Goal: Task Accomplishment & Management: Use online tool/utility

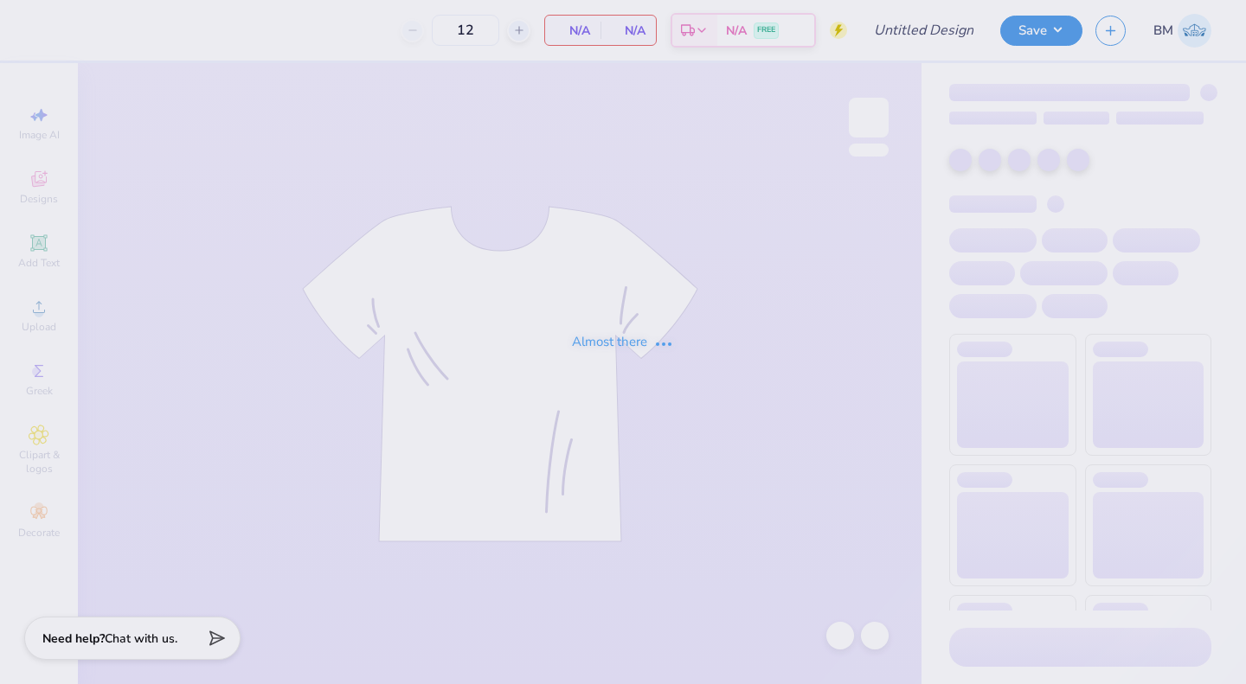
type input "KKG bid day link"
type input "24"
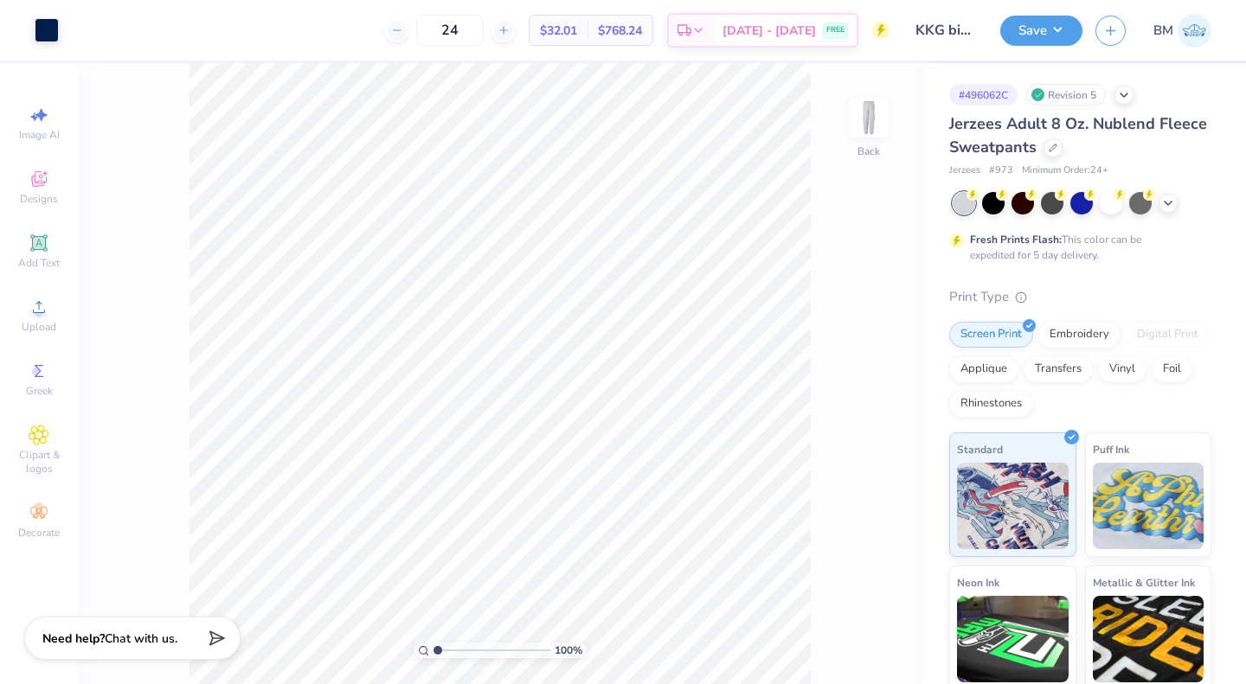
click at [1056, 150] on icon at bounding box center [1052, 147] width 7 height 7
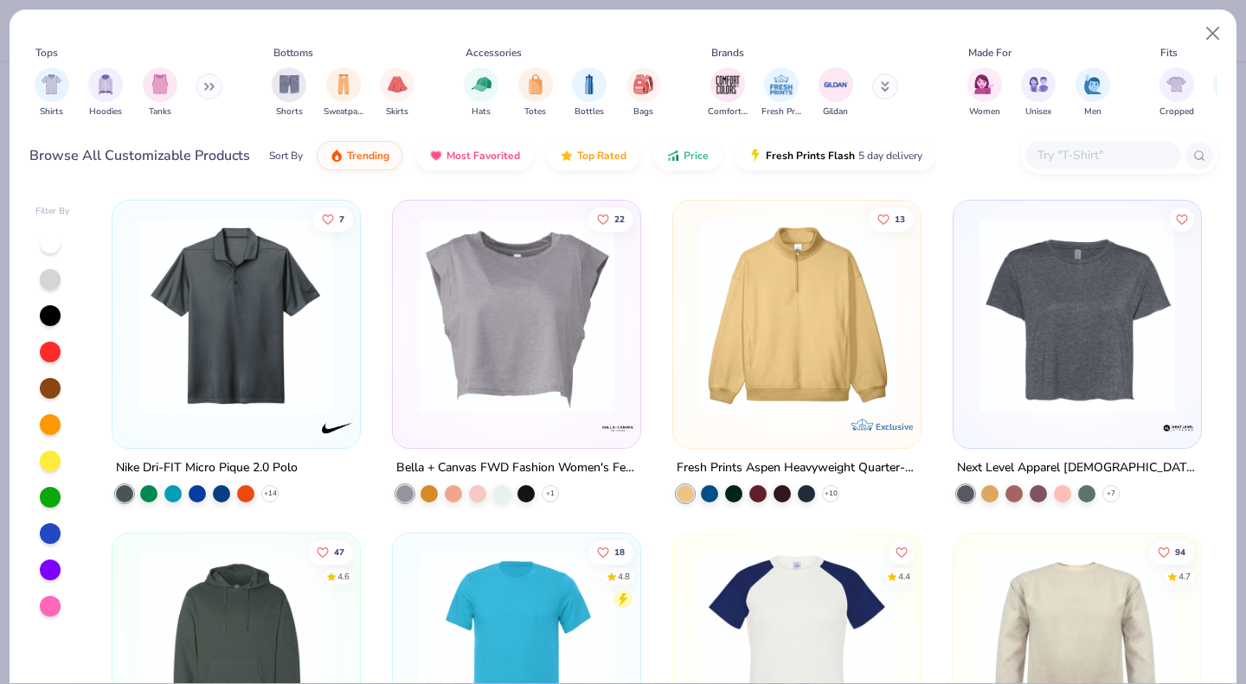
click at [333, 106] on span "Sweatpants" at bounding box center [344, 112] width 40 height 13
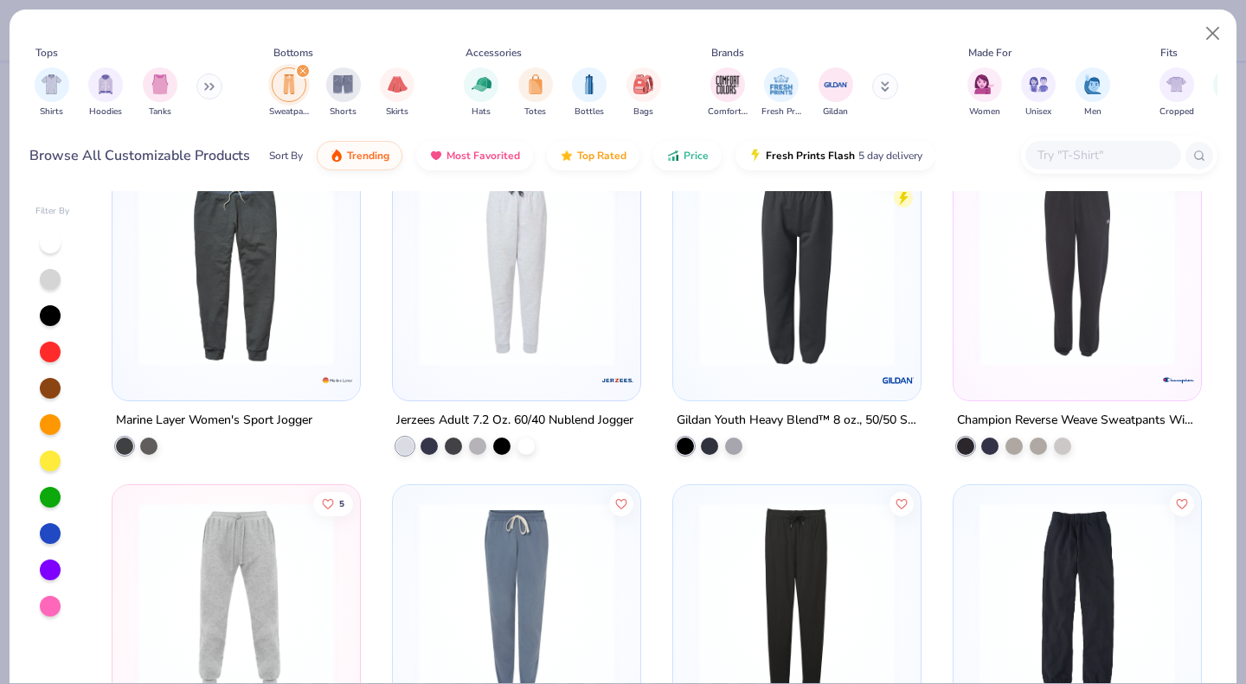
scroll to position [401, 0]
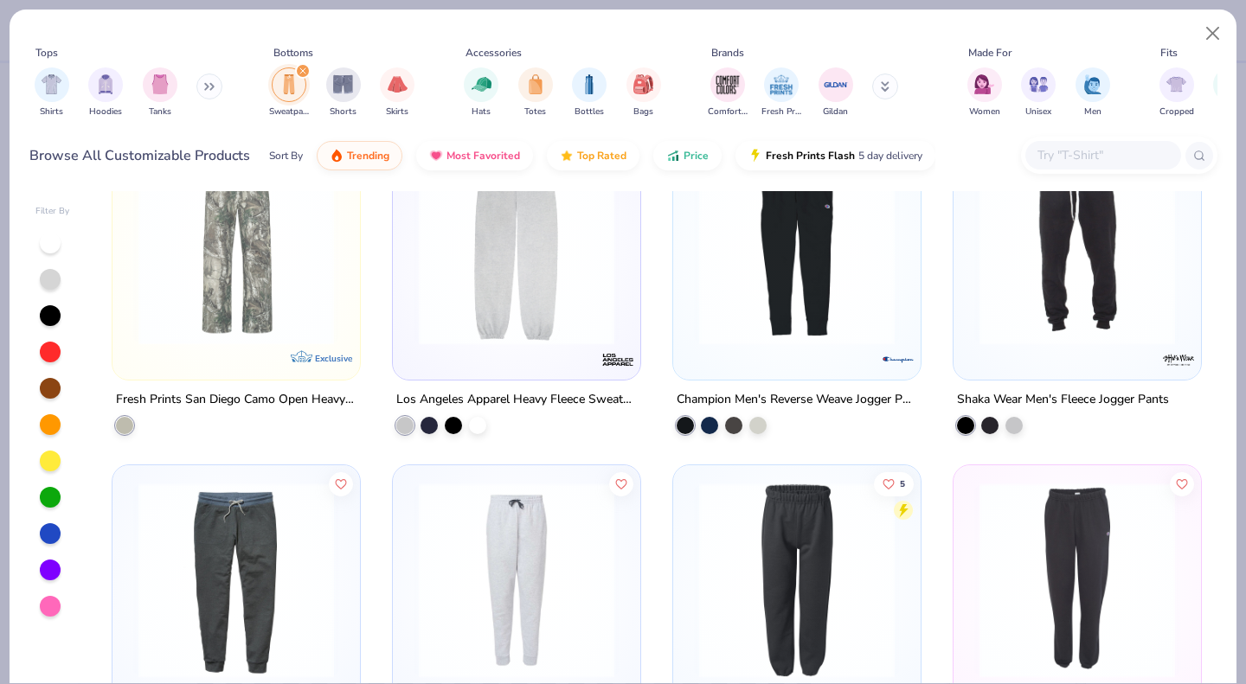
click at [1063, 157] on input "text" at bounding box center [1101, 155] width 133 height 20
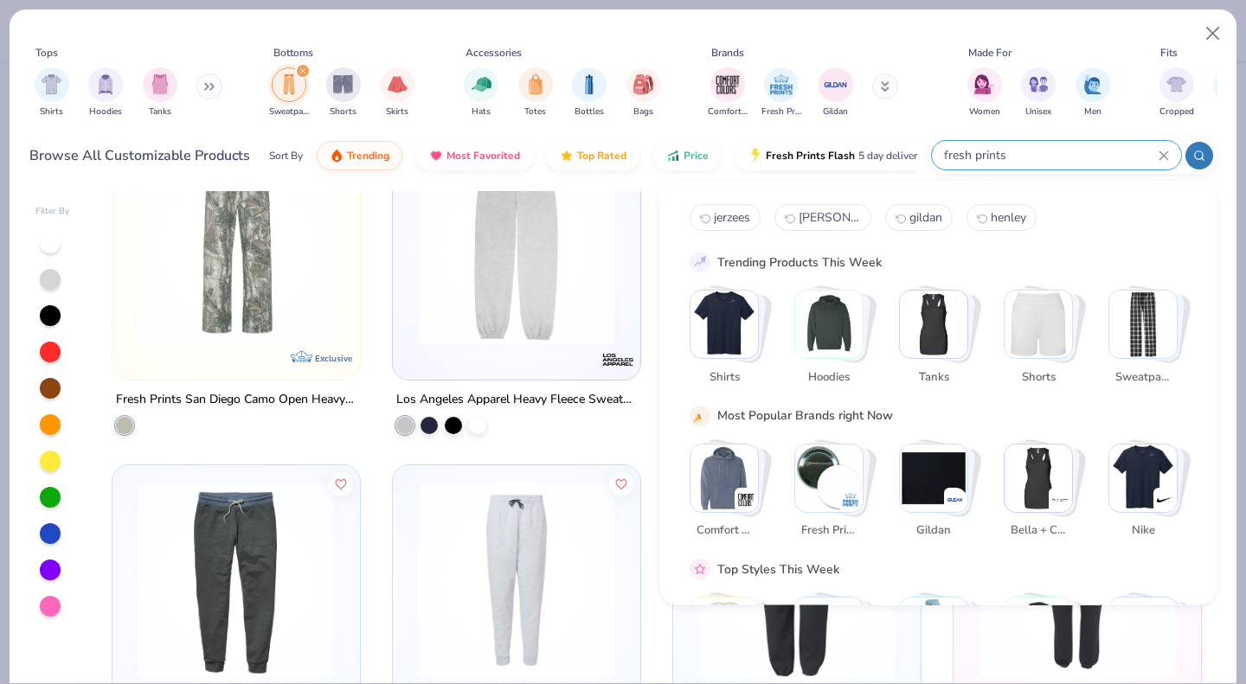
type input "fresh prints"
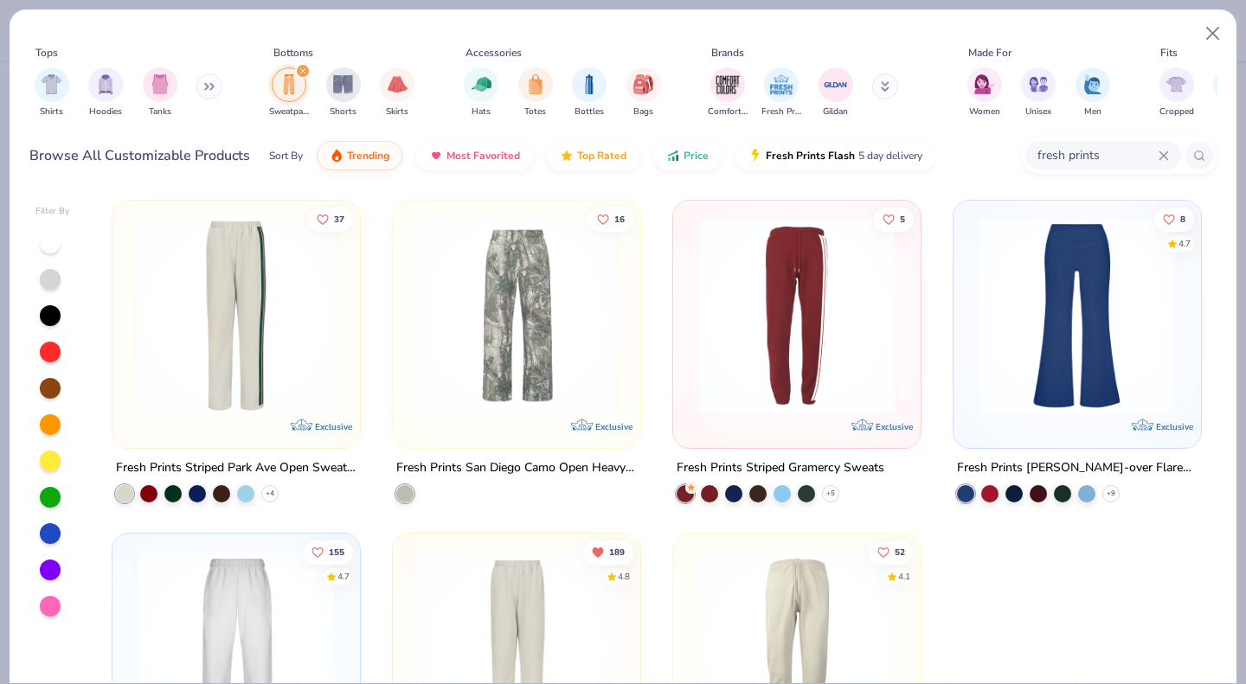
scroll to position [181, 0]
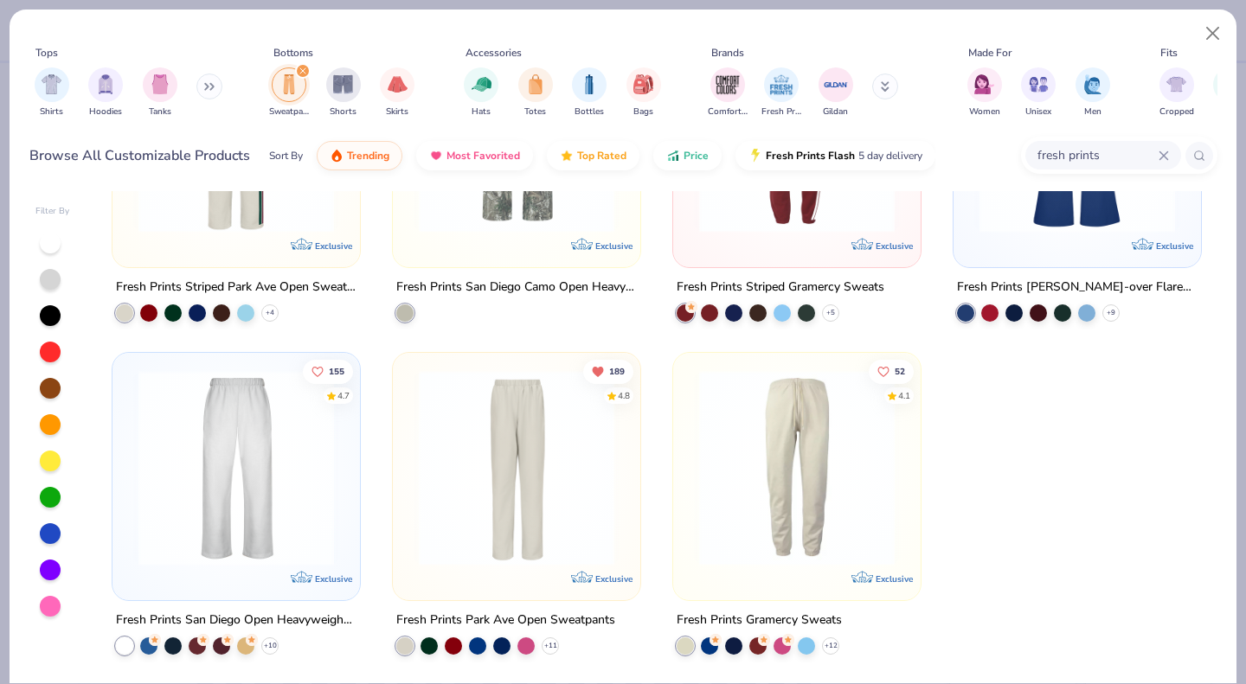
click at [805, 486] on img at bounding box center [796, 468] width 213 height 196
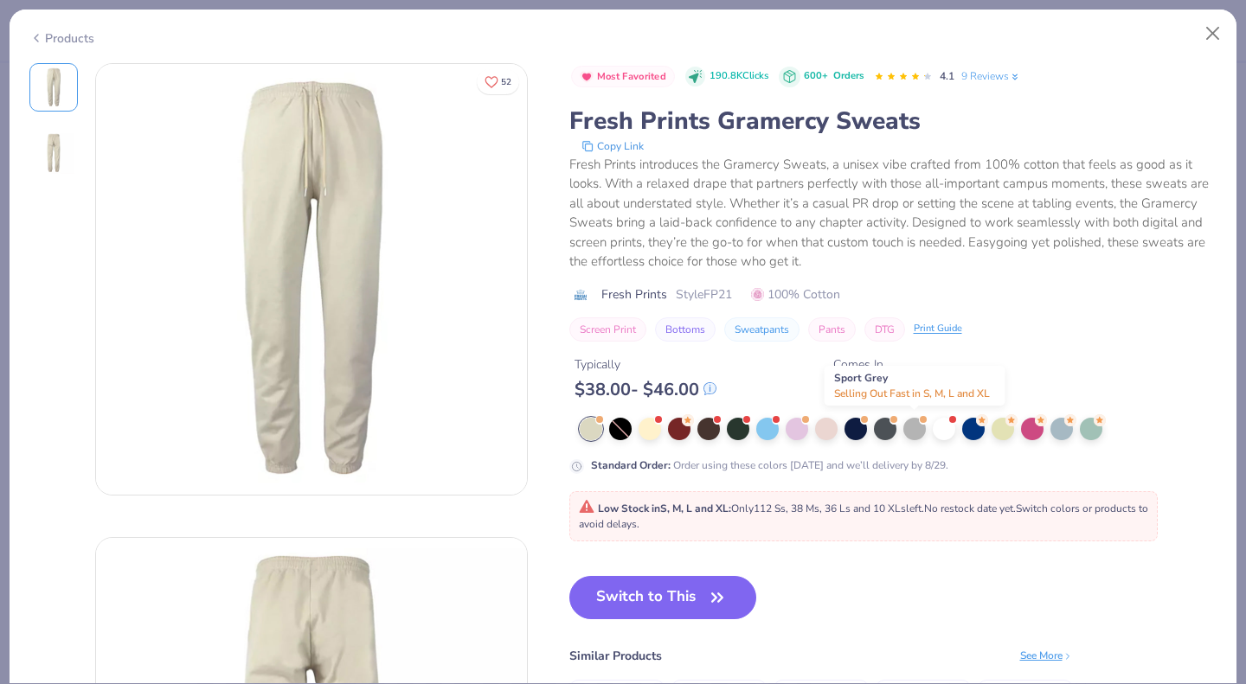
click at [917, 429] on div at bounding box center [914, 429] width 22 height 22
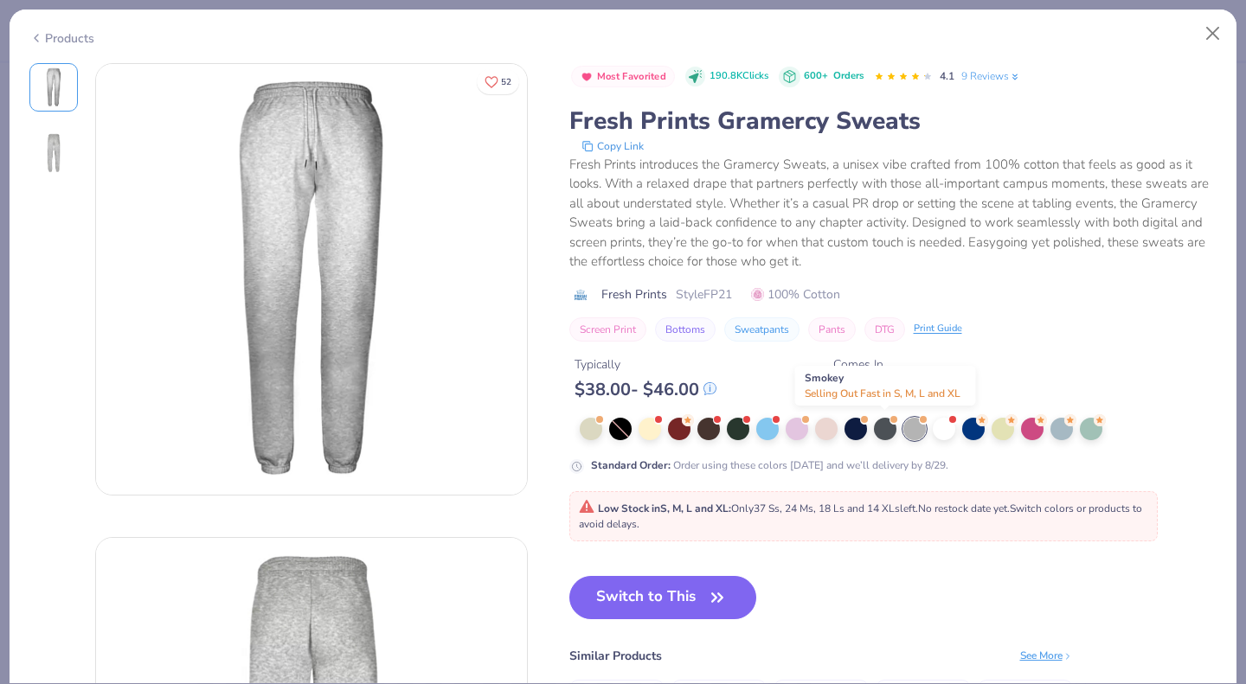
click at [884, 433] on div at bounding box center [885, 429] width 22 height 22
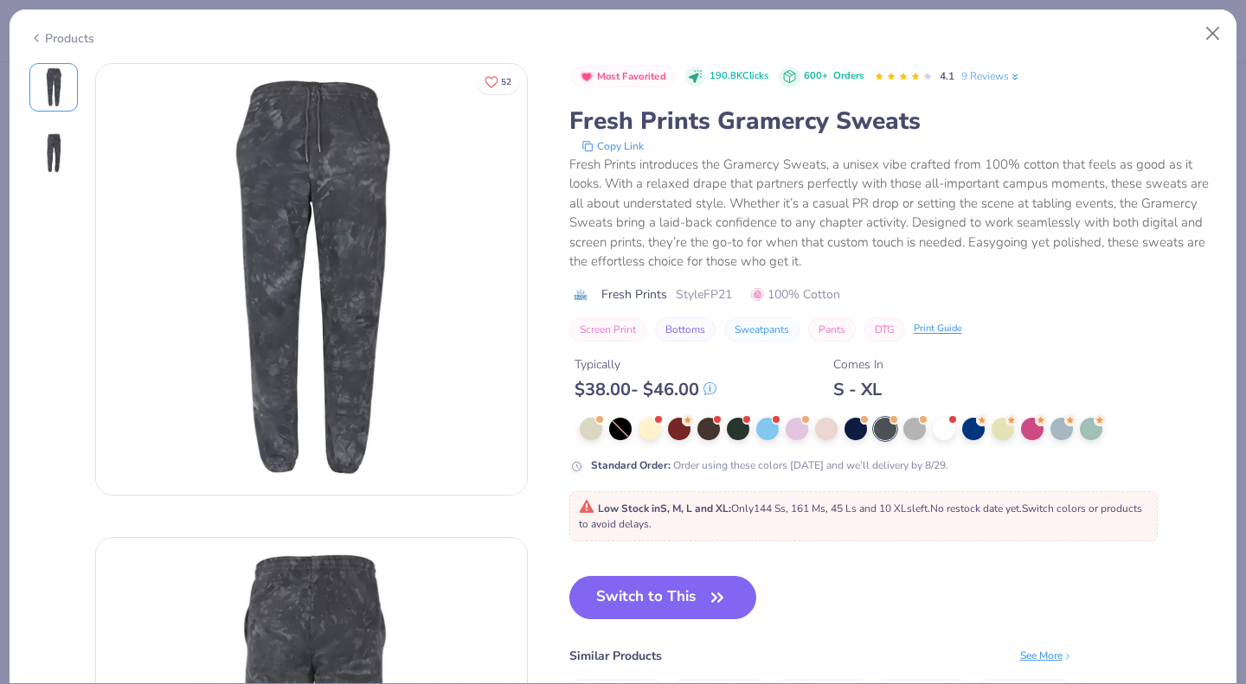
click at [1086, 434] on div at bounding box center [1091, 429] width 22 height 22
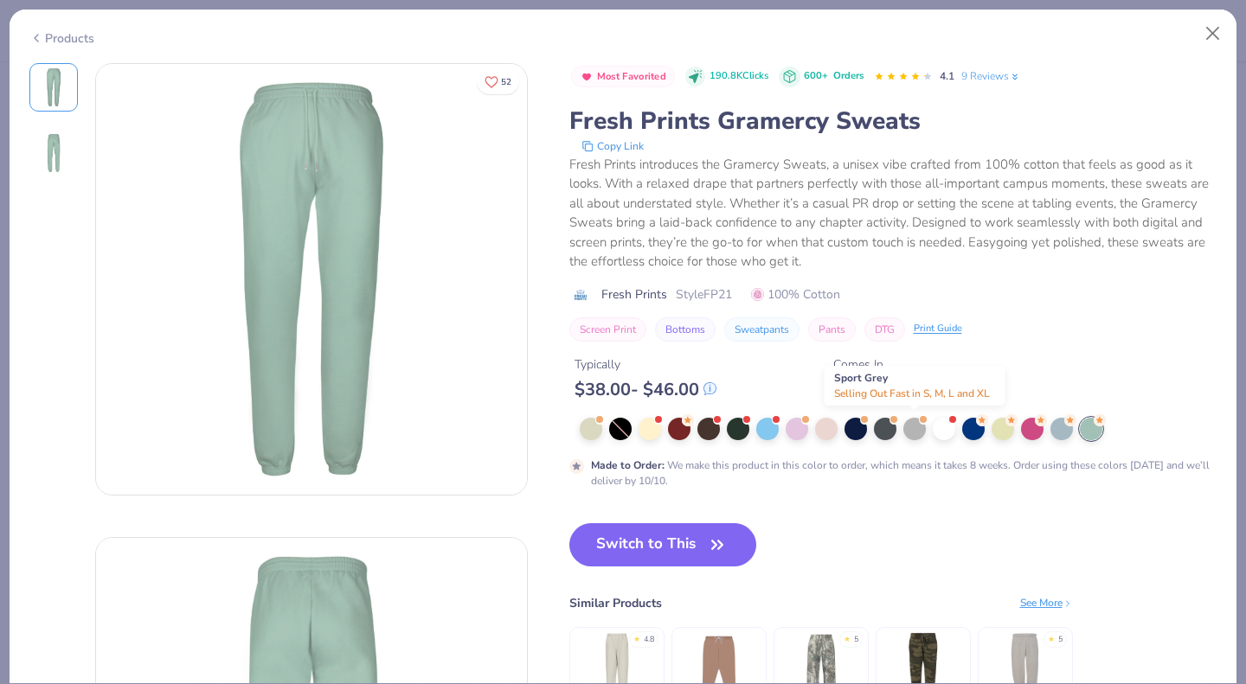
click at [918, 430] on div at bounding box center [914, 429] width 22 height 22
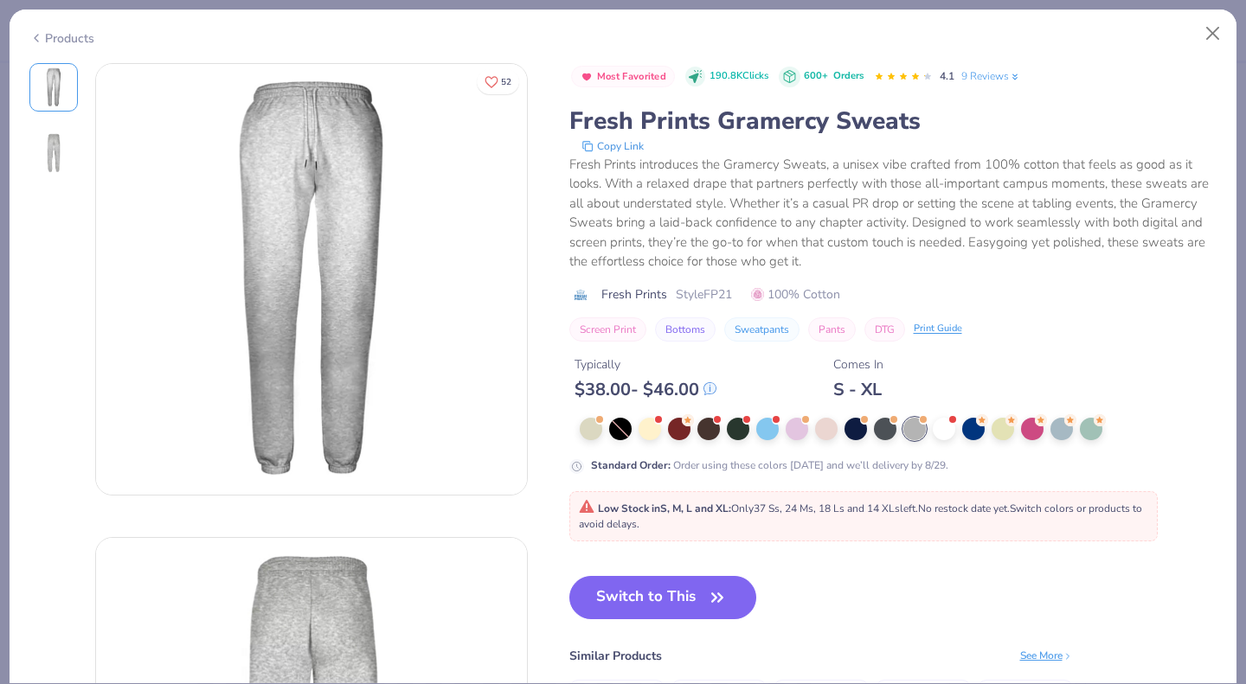
click at [855, 432] on div at bounding box center [855, 429] width 22 height 22
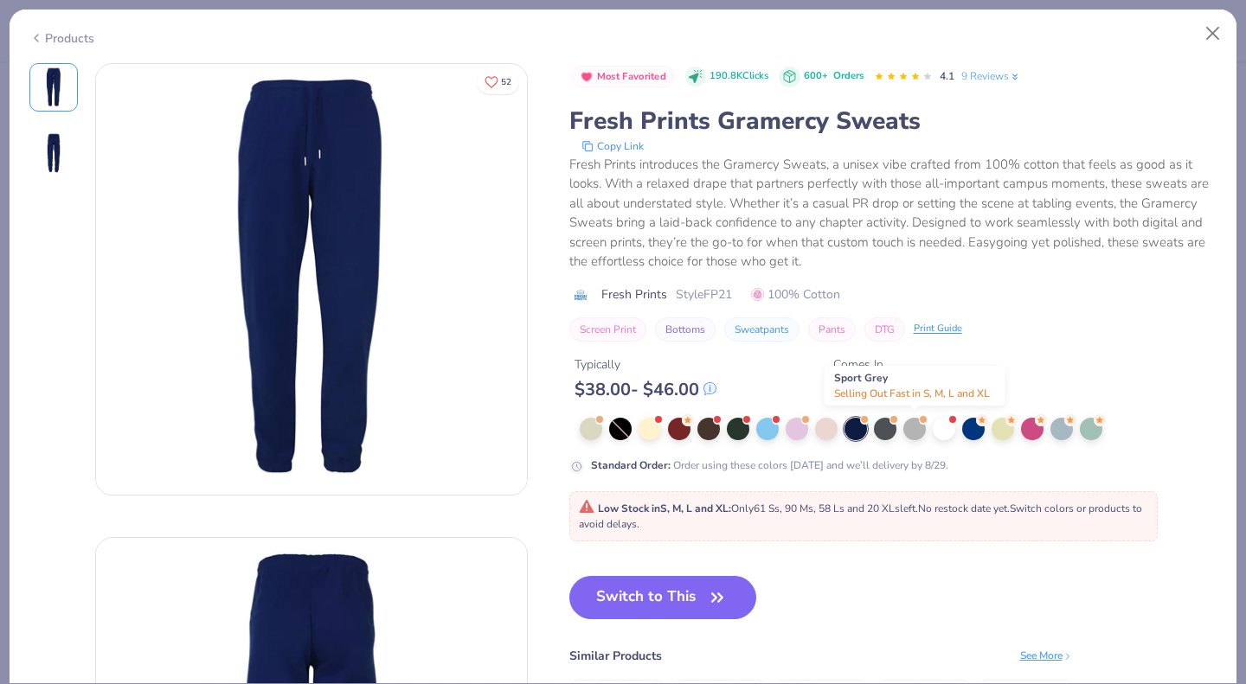
click at [912, 428] on div at bounding box center [914, 429] width 22 height 22
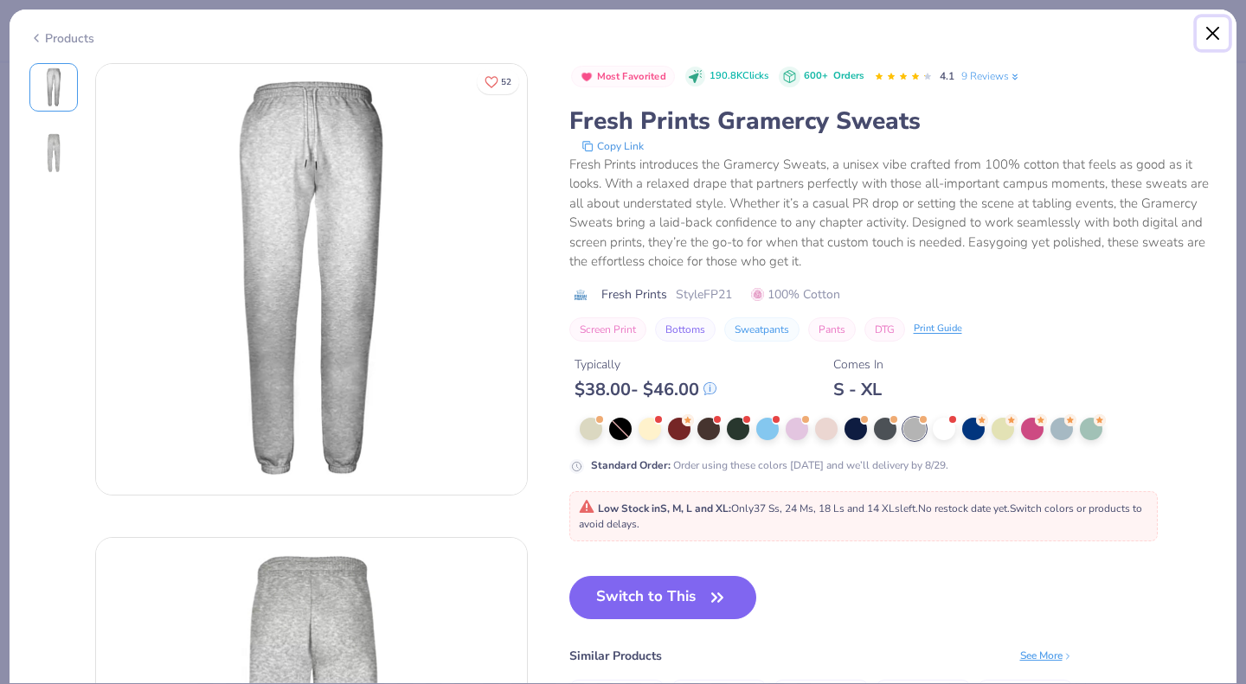
click at [1215, 34] on button "Close" at bounding box center [1212, 33] width 33 height 33
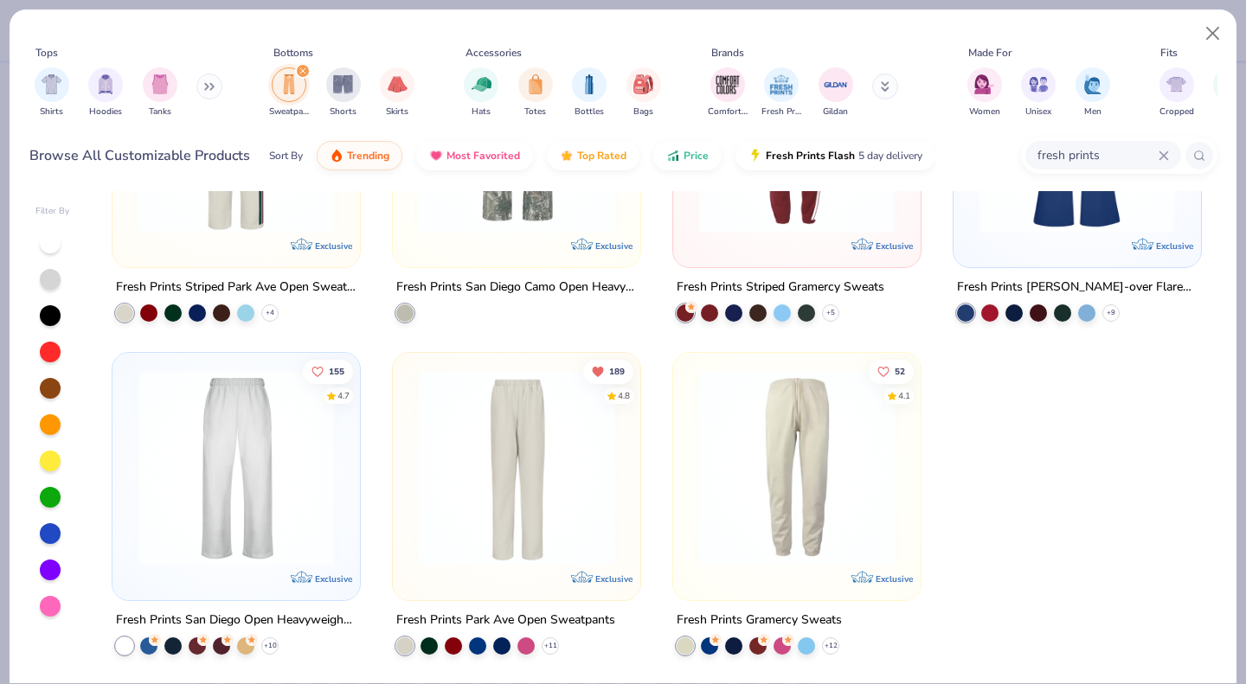
click at [262, 533] on img at bounding box center [236, 468] width 213 height 196
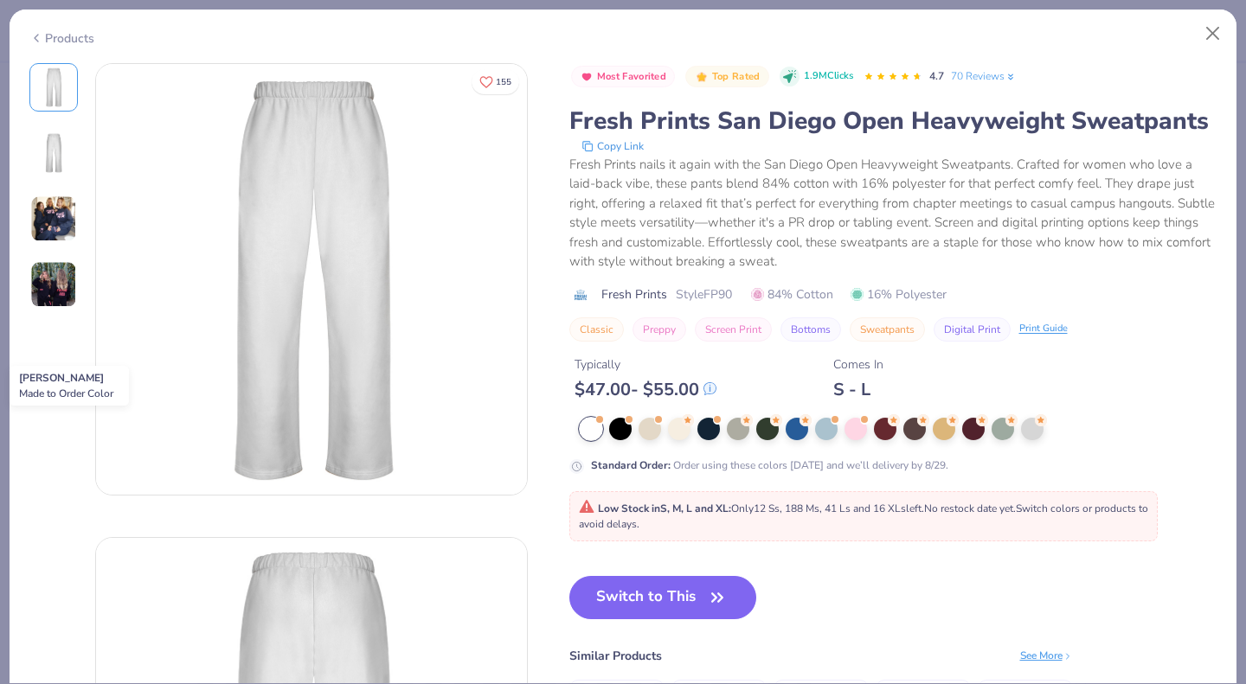
click at [1033, 427] on div at bounding box center [1032, 429] width 22 height 22
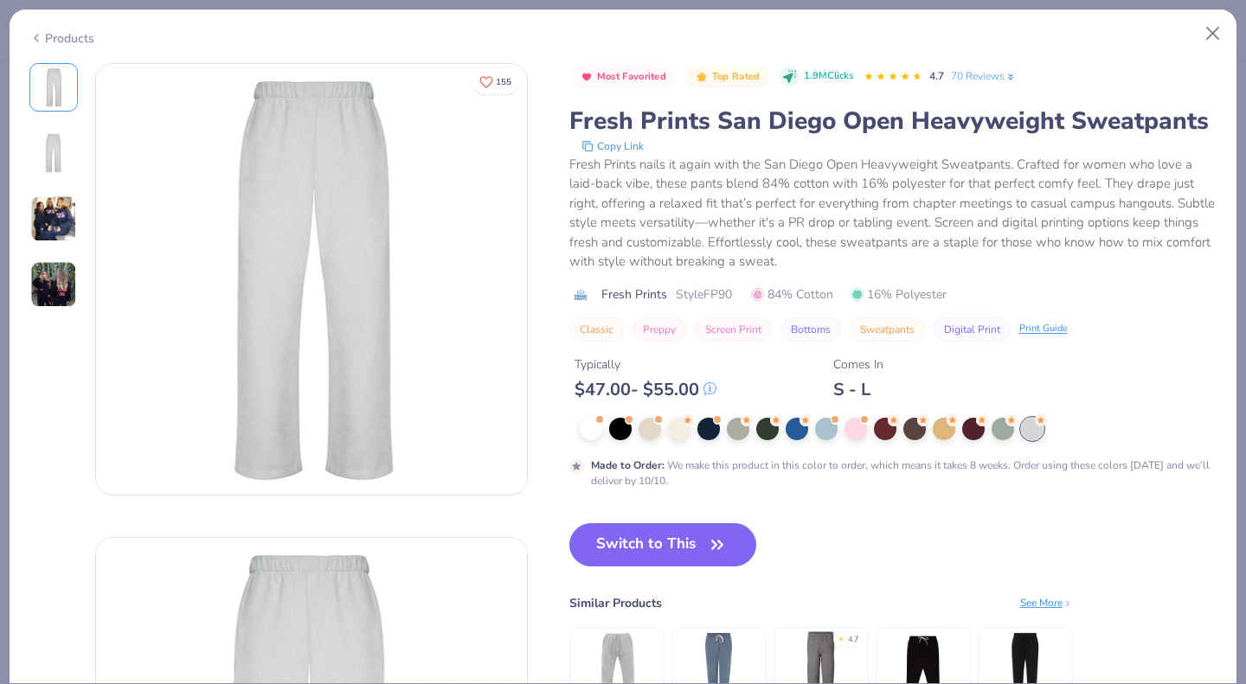
click at [1002, 433] on div at bounding box center [1002, 429] width 22 height 22
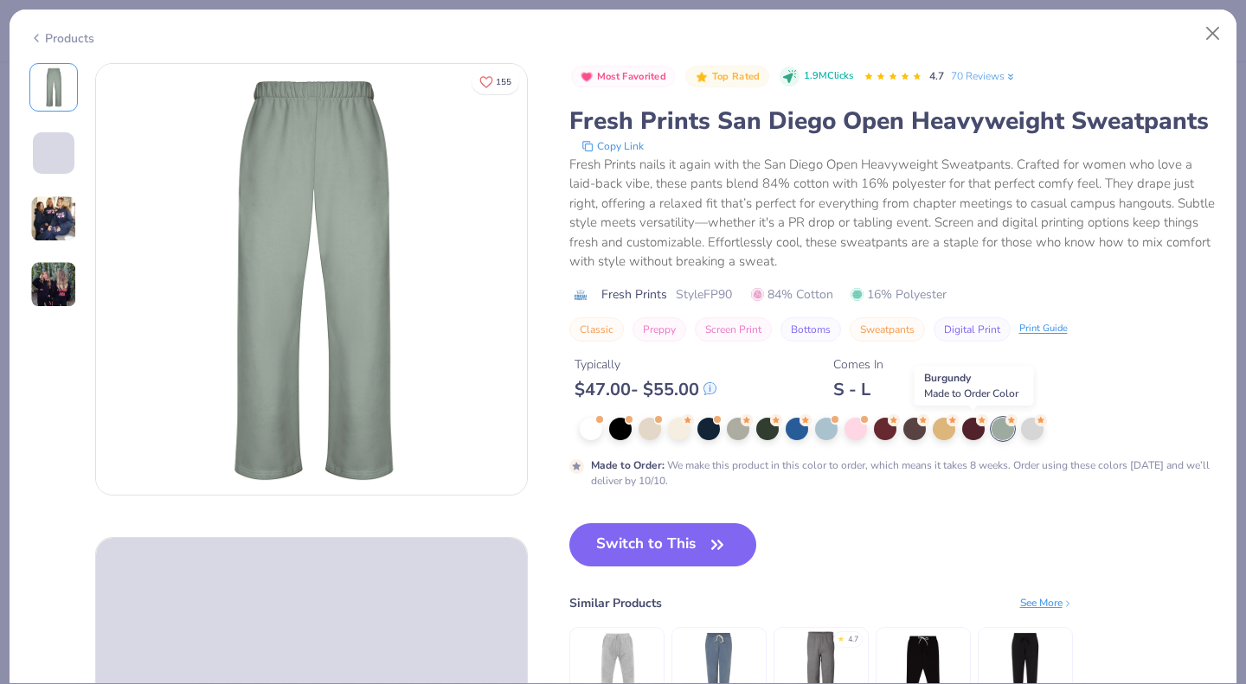
click at [974, 433] on div at bounding box center [973, 429] width 22 height 22
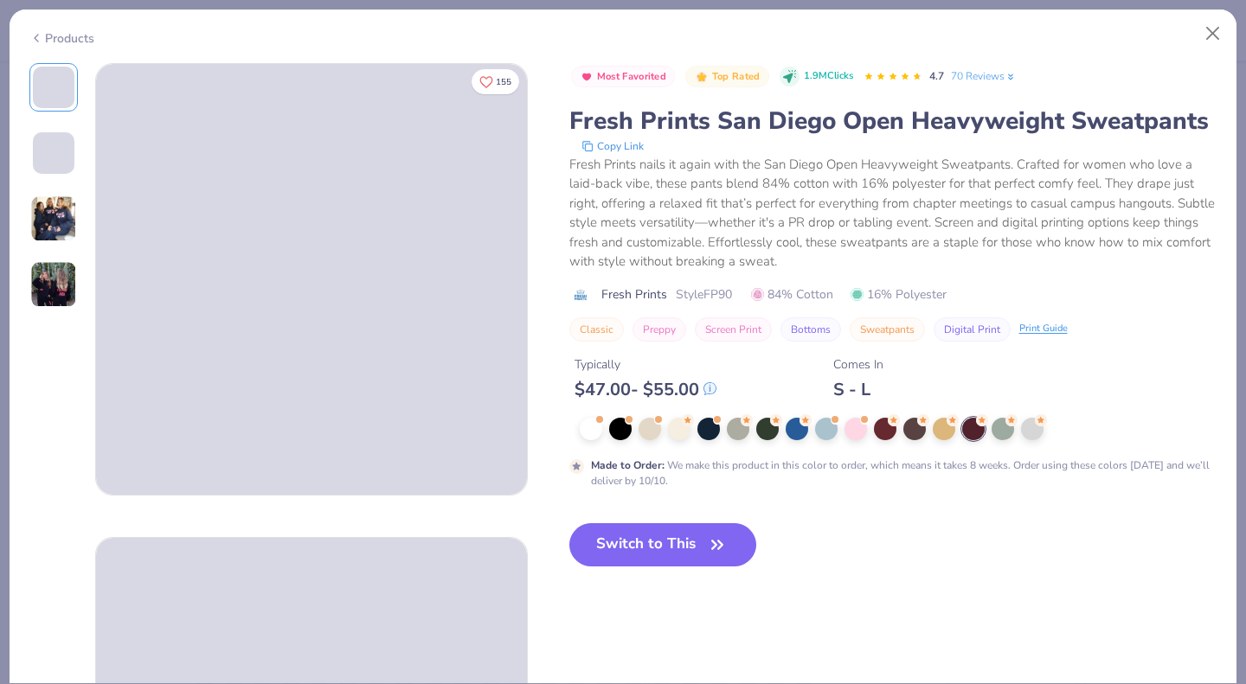
click at [740, 429] on div at bounding box center [738, 429] width 22 height 22
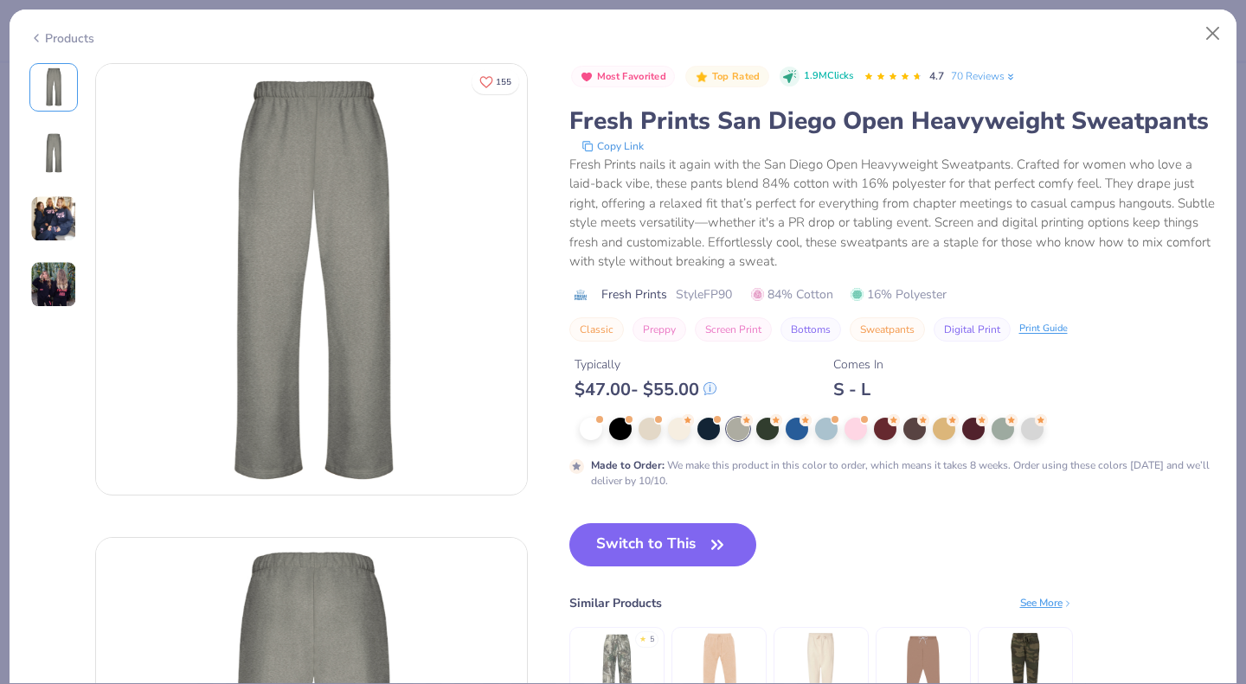
click at [1028, 428] on div at bounding box center [1032, 429] width 22 height 22
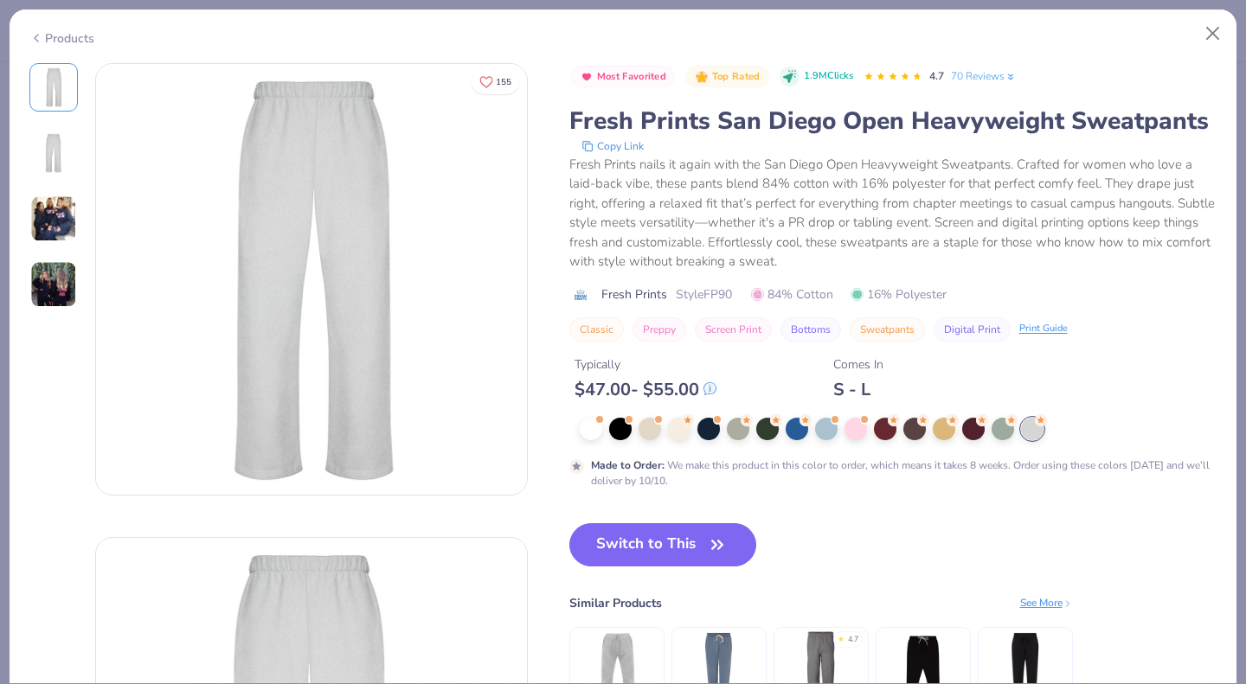
click at [635, 544] on button "Switch to This" at bounding box center [663, 544] width 188 height 43
type input "50"
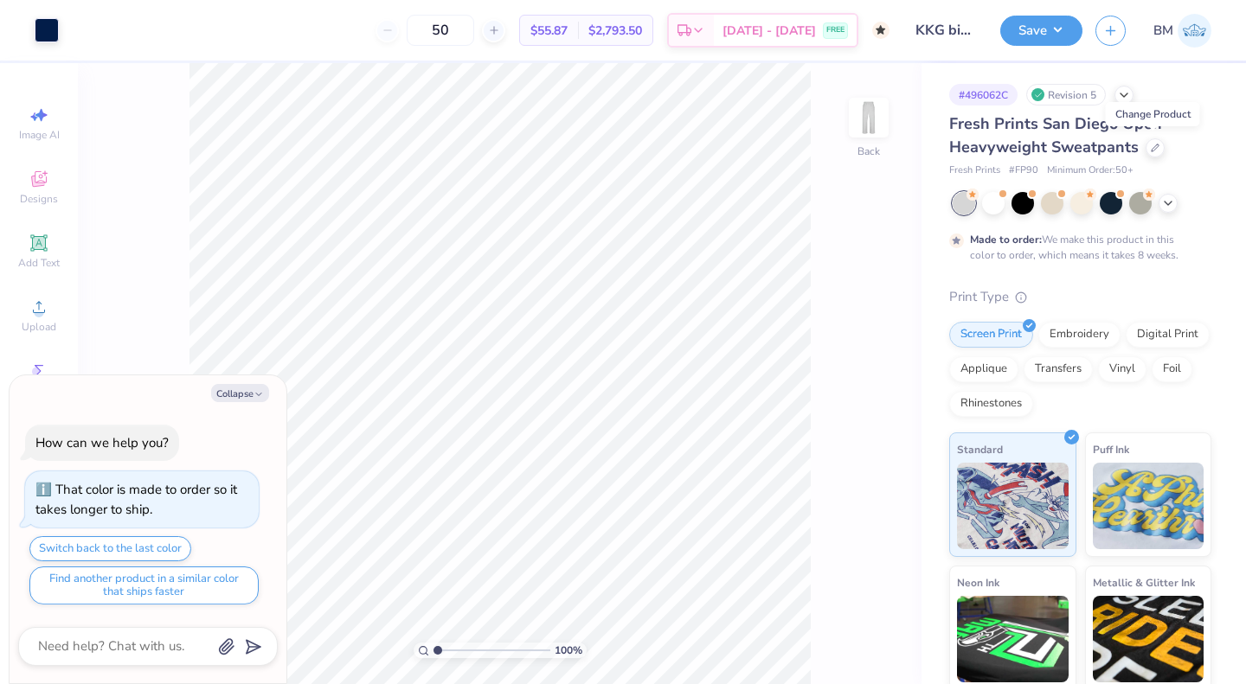
click at [1152, 145] on icon at bounding box center [1155, 148] width 9 height 9
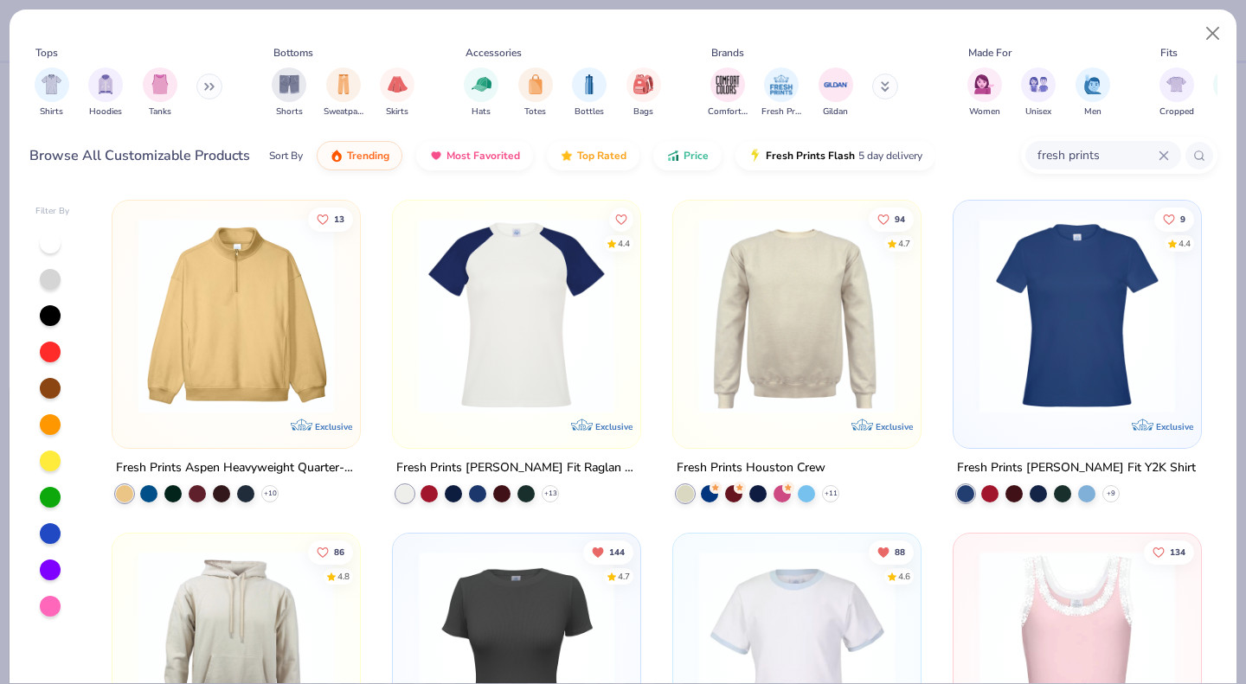
click at [1106, 147] on input "fresh prints" at bounding box center [1096, 155] width 123 height 20
click at [335, 101] on div "Sweatpants" at bounding box center [344, 92] width 40 height 51
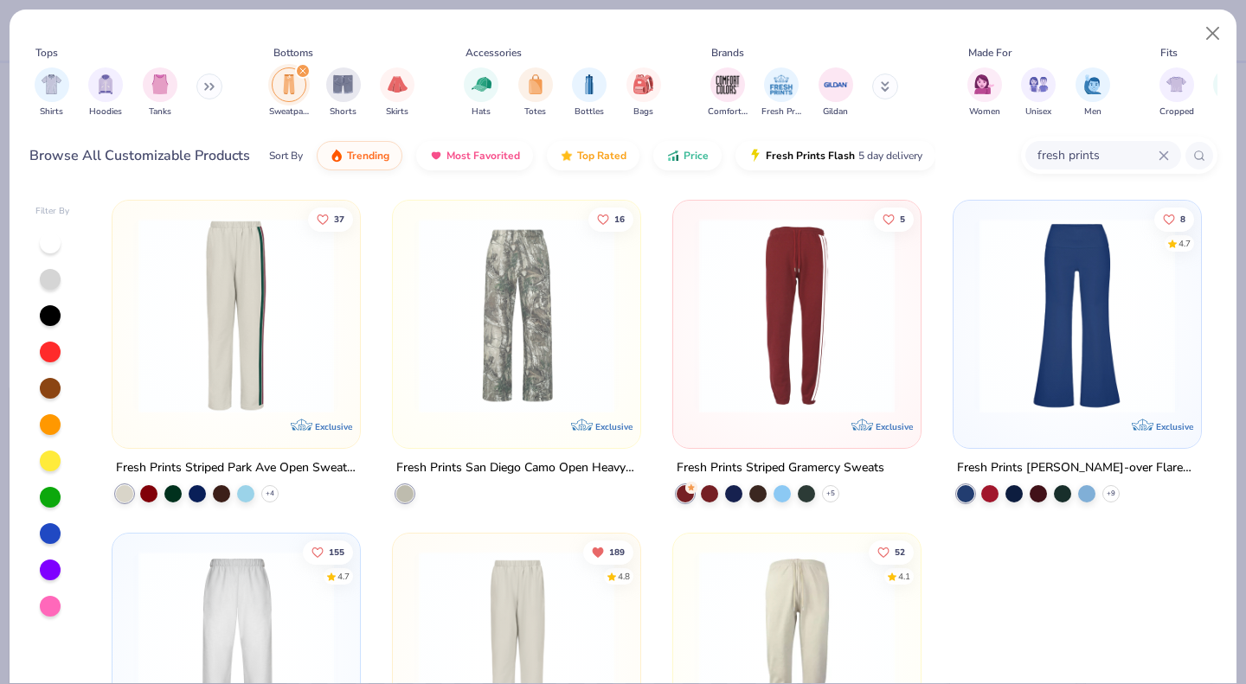
scroll to position [181, 0]
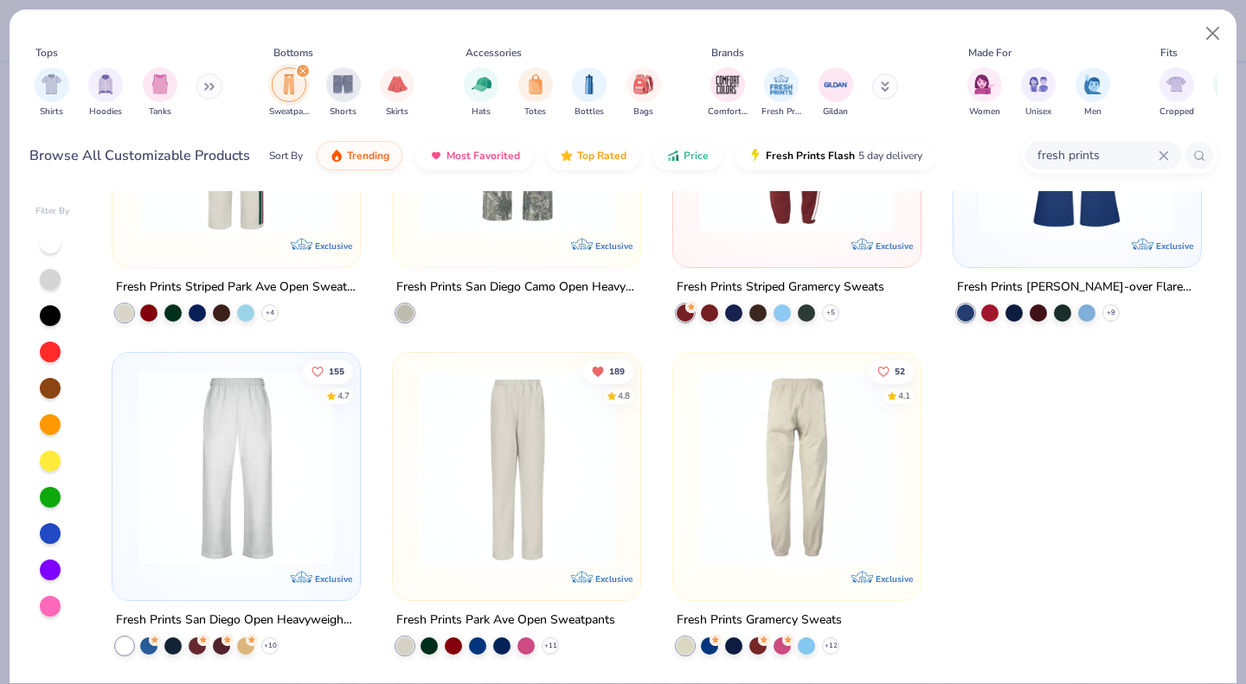
click at [766, 503] on img at bounding box center [796, 468] width 213 height 196
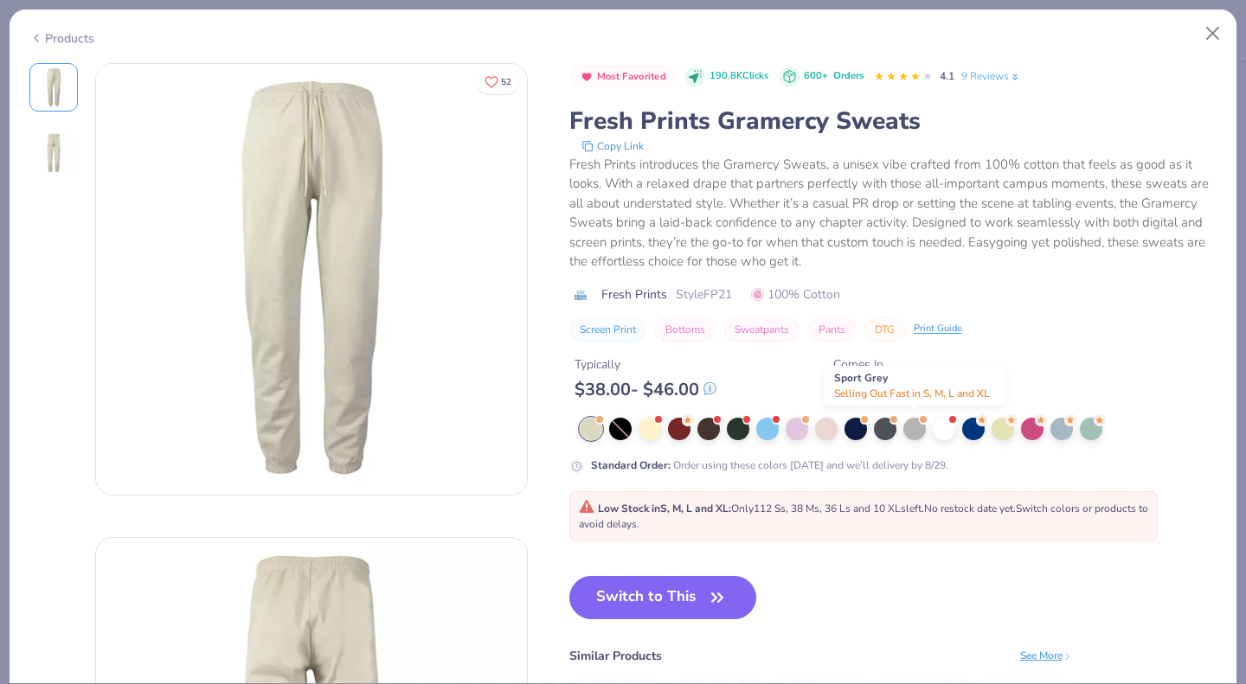
click at [917, 428] on div at bounding box center [914, 429] width 22 height 22
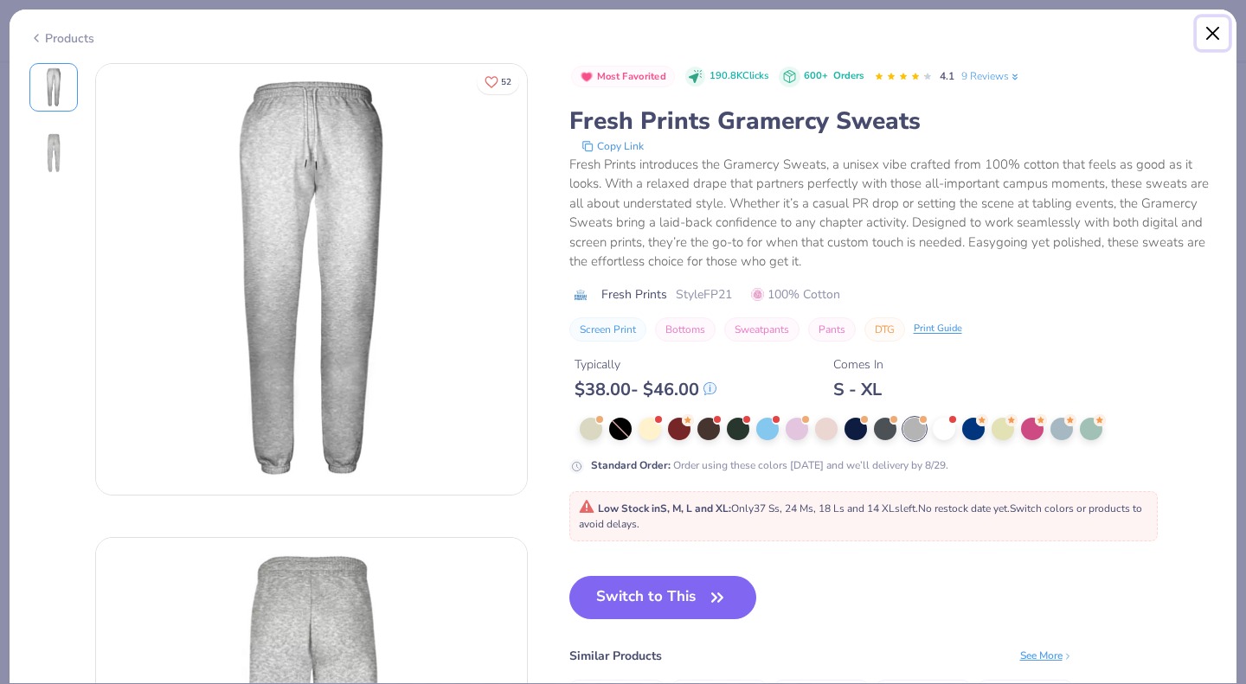
click at [1209, 22] on button "Close" at bounding box center [1212, 33] width 33 height 33
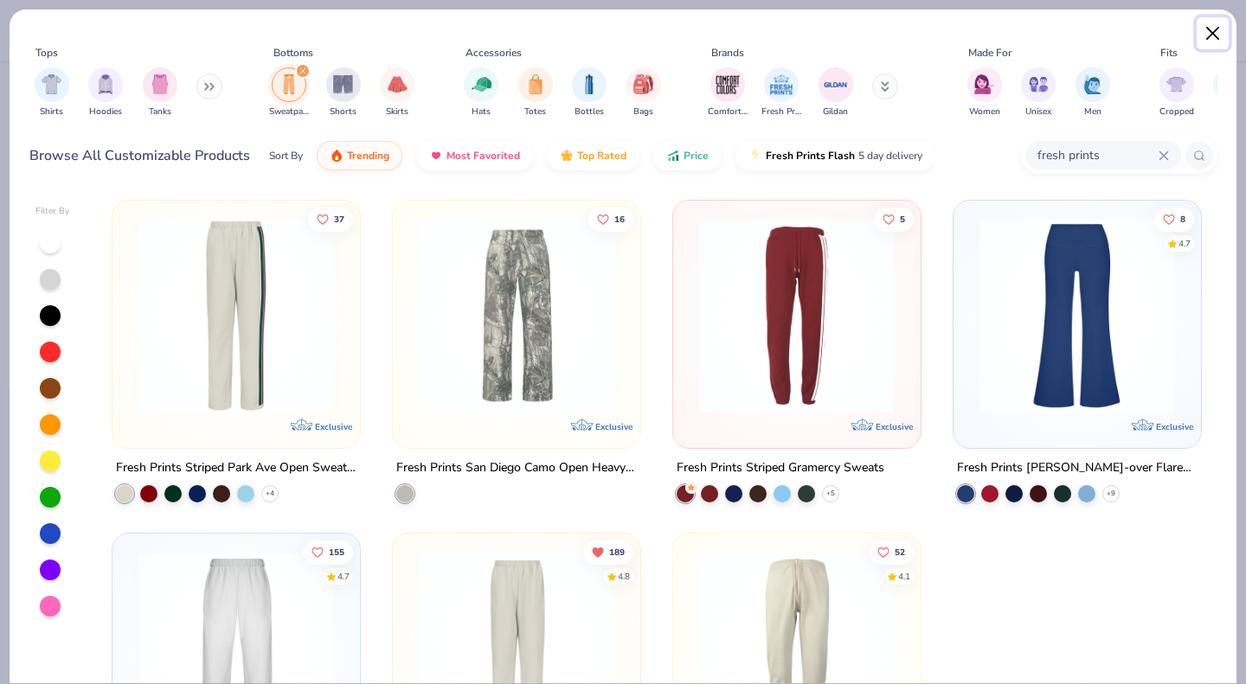
click at [1215, 29] on button "Close" at bounding box center [1212, 33] width 33 height 33
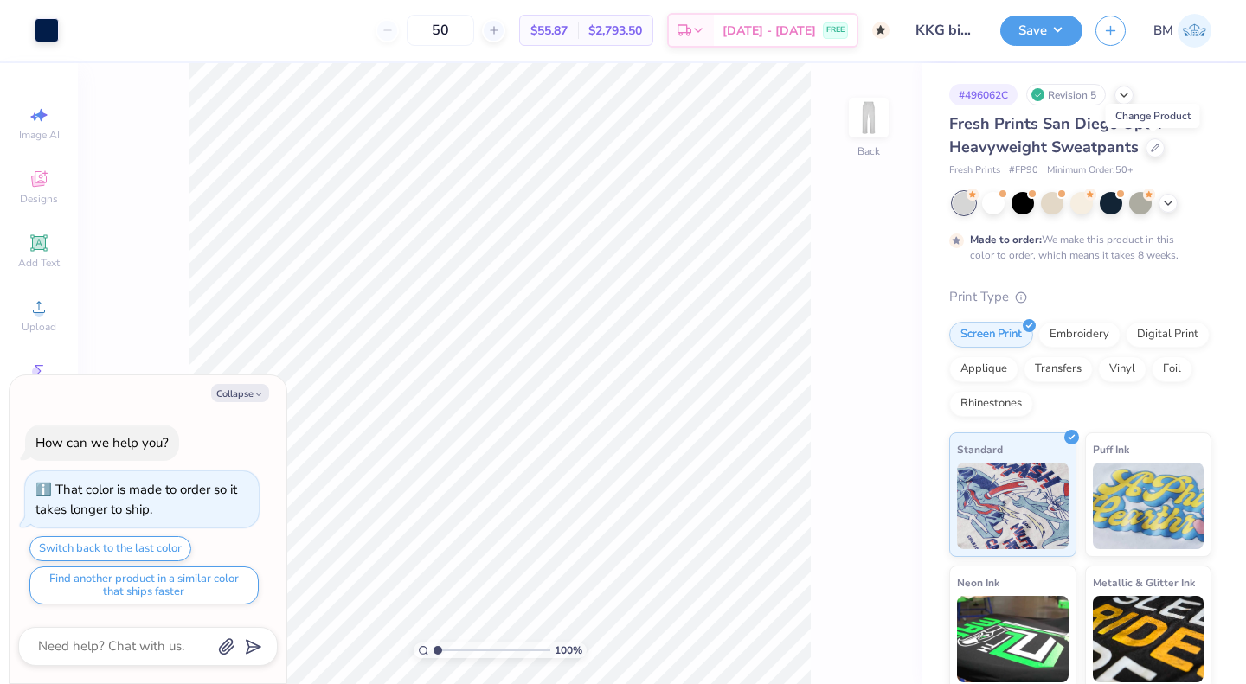
click at [1016, 37] on button "Save" at bounding box center [1041, 31] width 82 height 30
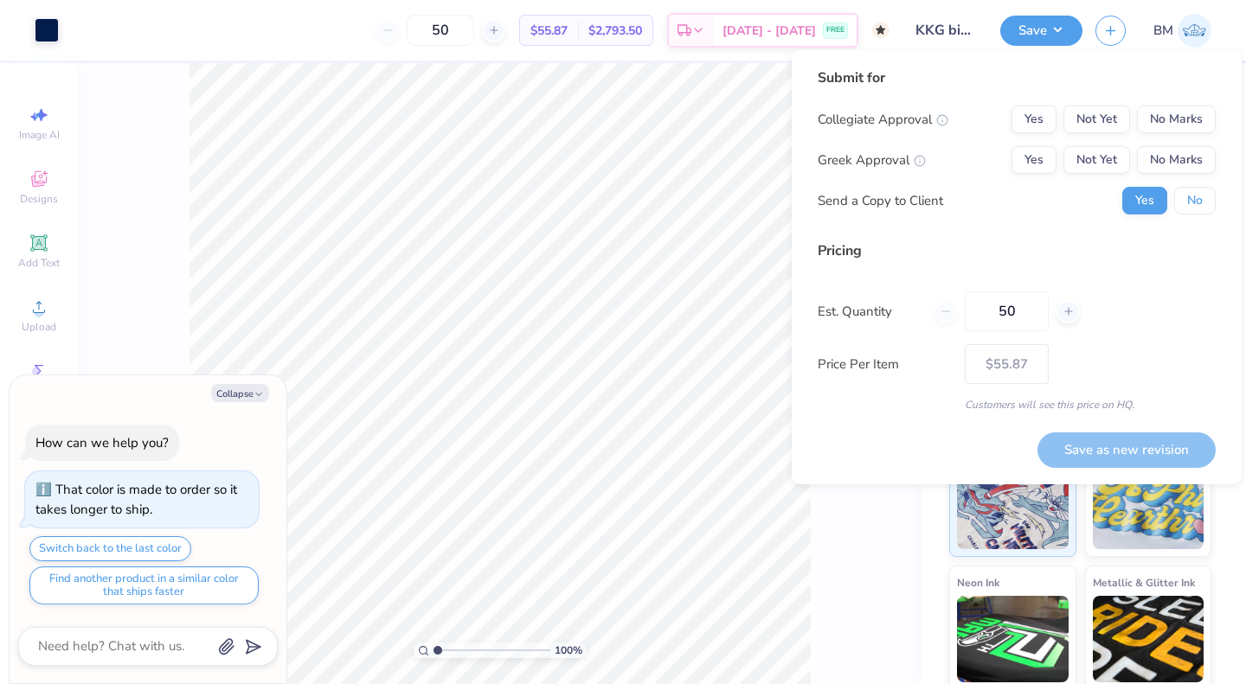
click at [1194, 196] on button "No" at bounding box center [1195, 201] width 42 height 28
click at [1086, 157] on button "Not Yet" at bounding box center [1096, 160] width 67 height 28
click at [1159, 119] on button "No Marks" at bounding box center [1176, 120] width 79 height 28
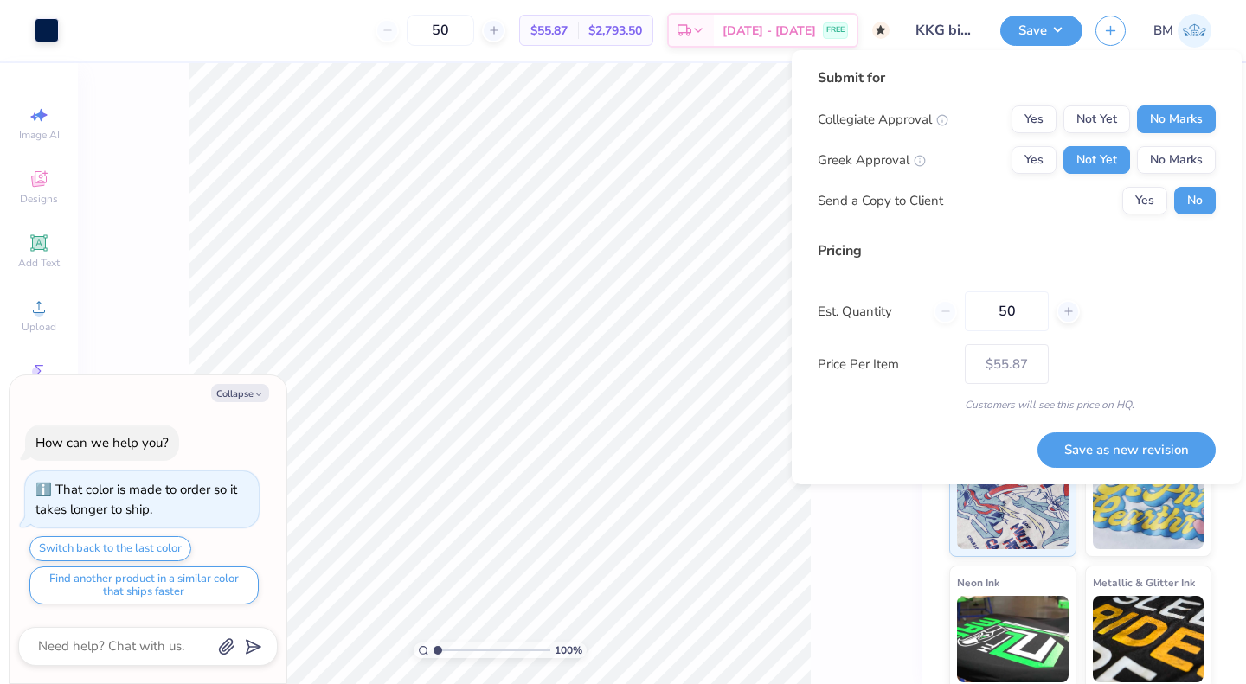
click at [914, 514] on div "100 % Back" at bounding box center [499, 373] width 843 height 621
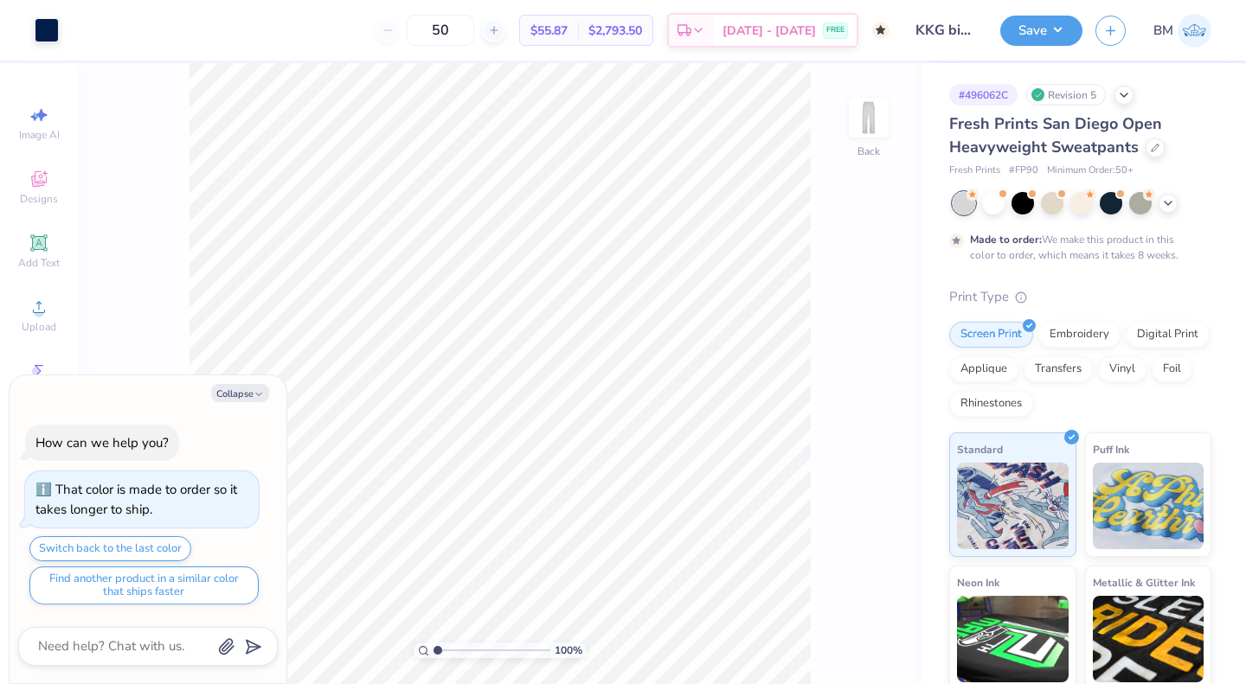
click at [240, 391] on button "Collapse" at bounding box center [240, 393] width 58 height 18
type textarea "x"
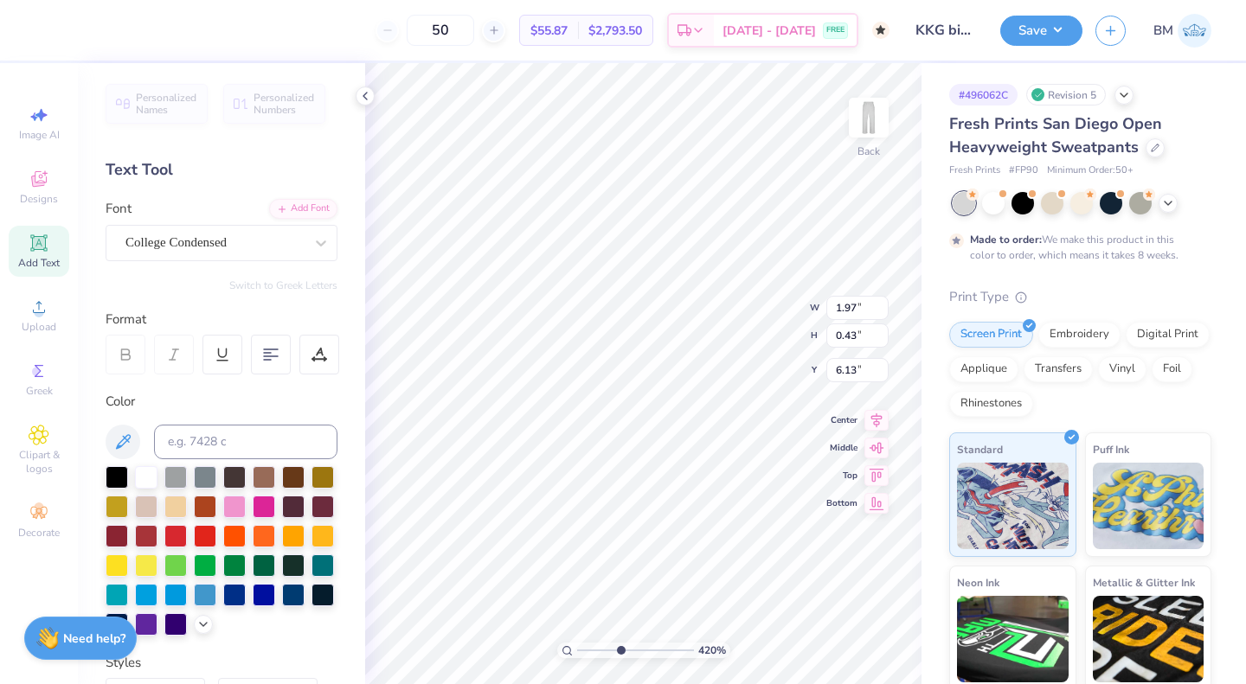
drag, startPoint x: 582, startPoint y: 652, endPoint x: 619, endPoint y: 652, distance: 37.2
type input "4.35"
click at [619, 652] on input "range" at bounding box center [635, 651] width 117 height 16
type textarea "e"
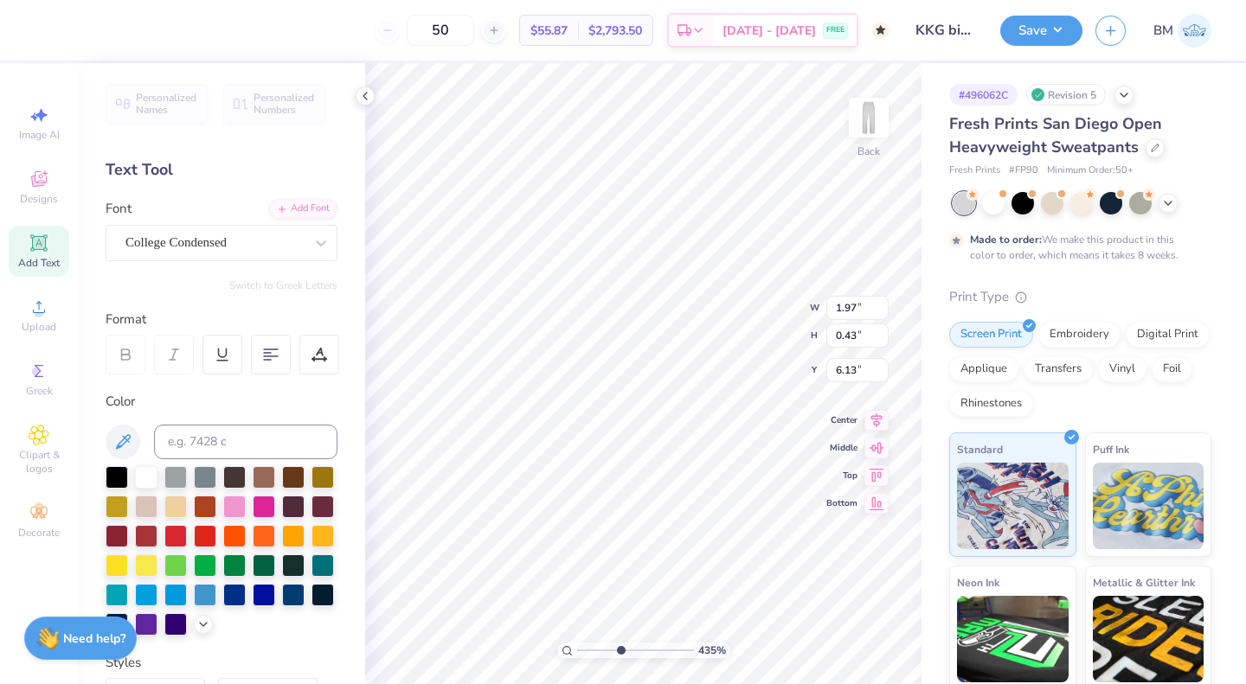
type textarea "[US_STATE] A M"
click at [1022, 28] on button "Save" at bounding box center [1041, 31] width 82 height 30
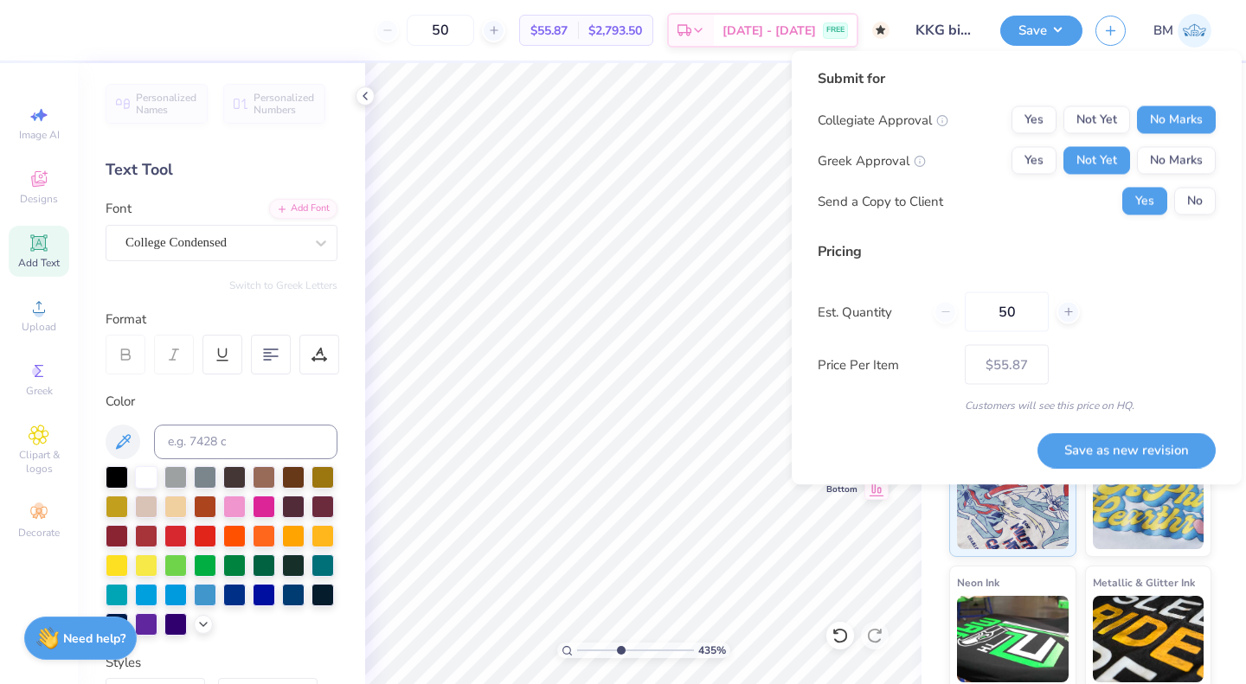
type input "2.46"
click at [1099, 453] on button "Save as new revision" at bounding box center [1126, 450] width 178 height 35
type input "$55.87"
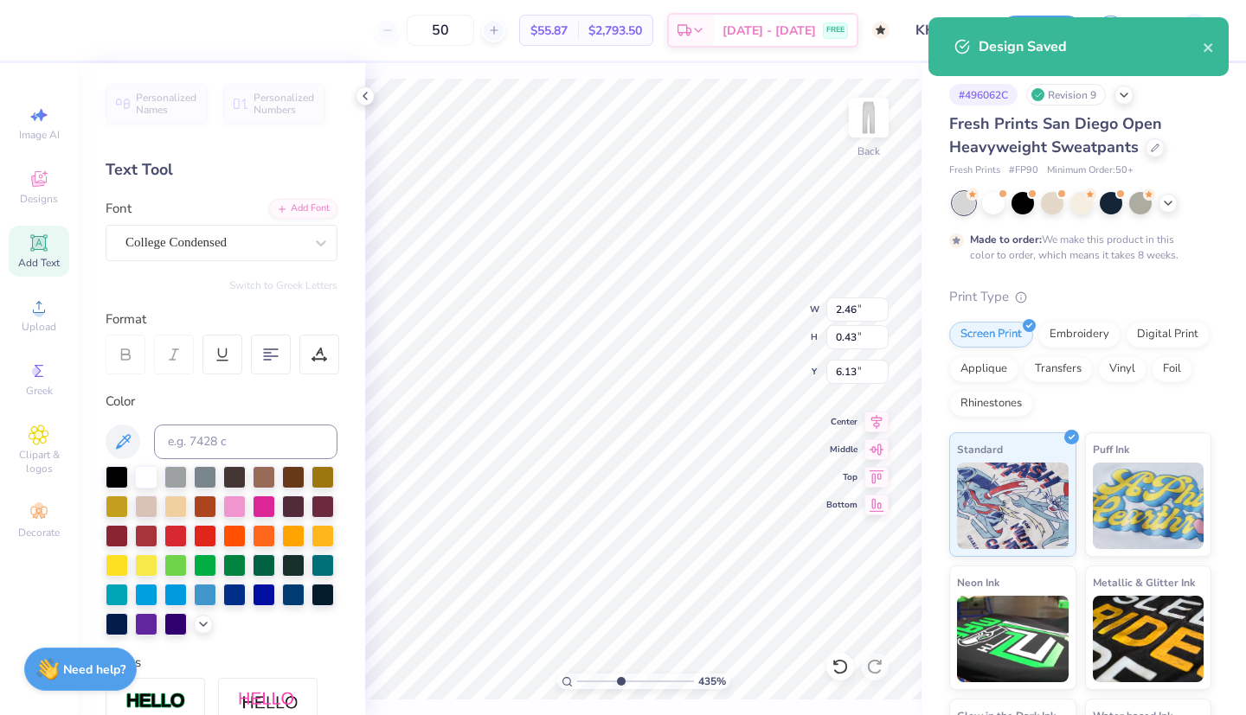
type input "1"
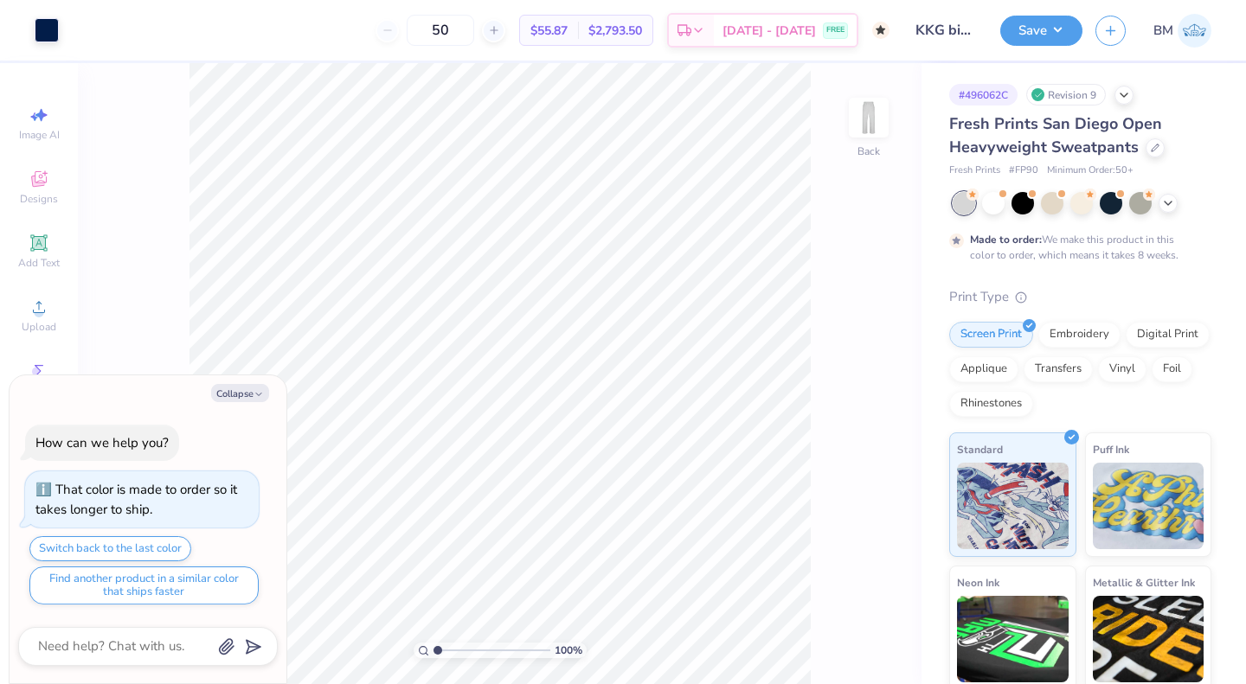
click at [1151, 149] on icon at bounding box center [1155, 148] width 9 height 9
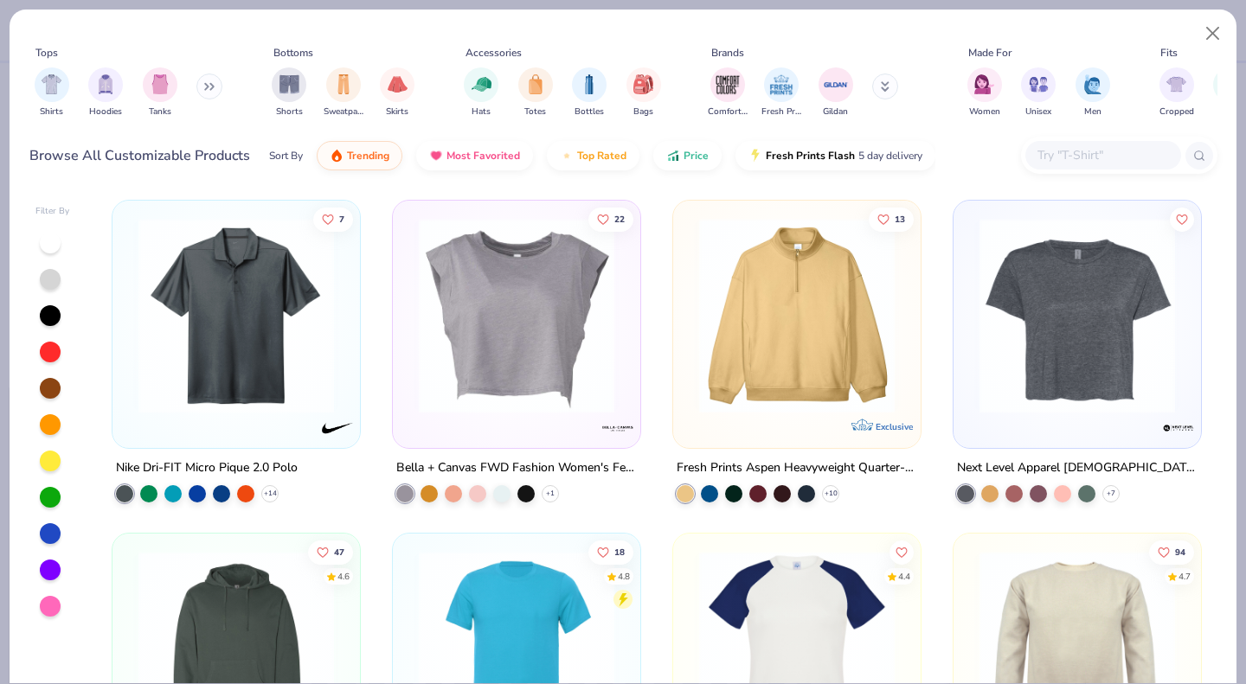
click at [290, 85] on img "filter for Shorts" at bounding box center [289, 84] width 20 height 20
type textarea "x"
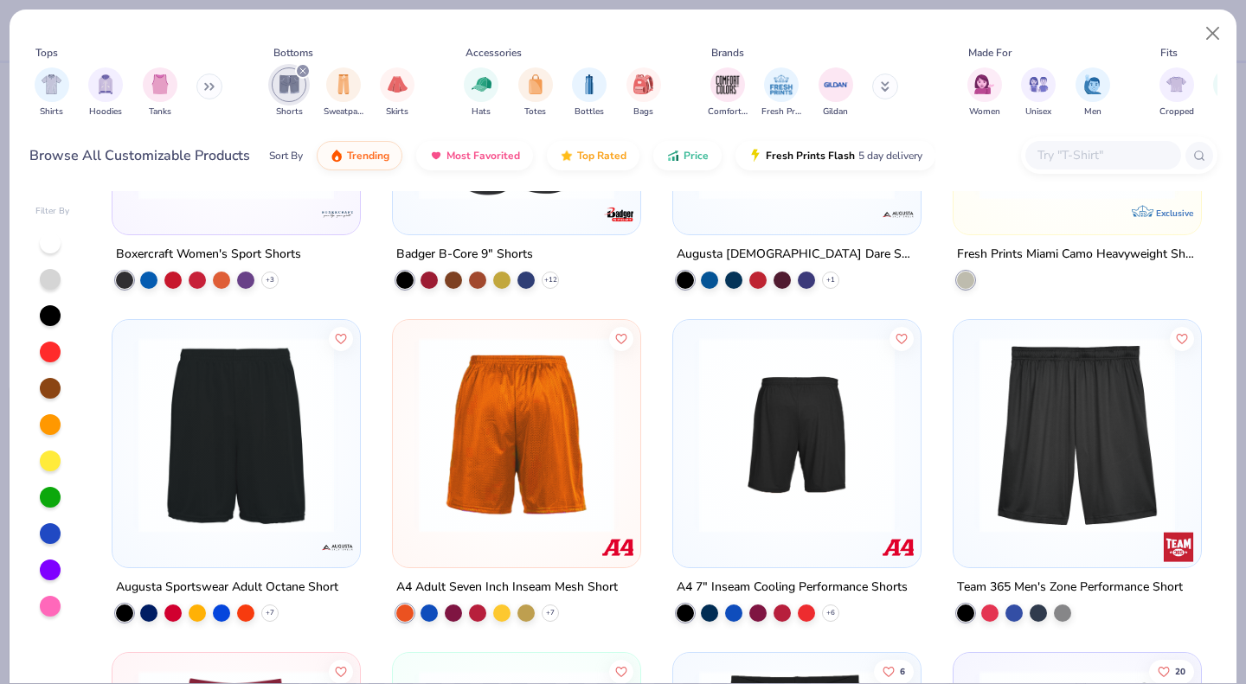
scroll to position [1214, 0]
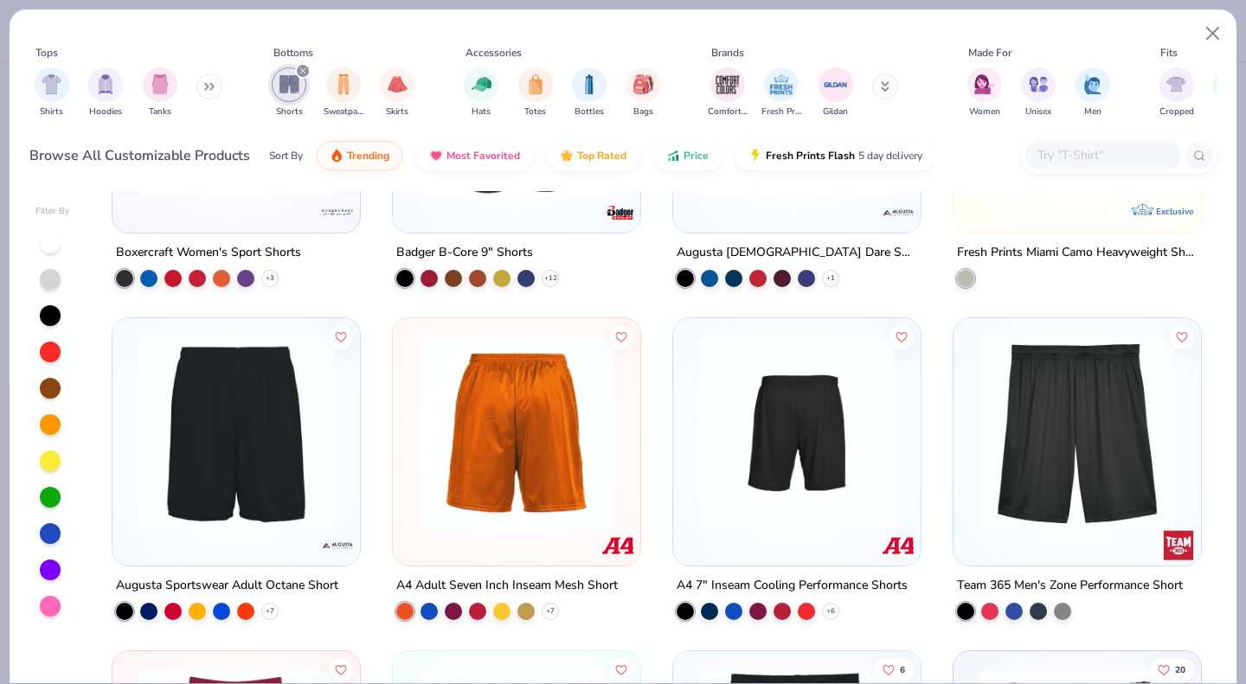
click at [1064, 159] on input "text" at bounding box center [1101, 155] width 133 height 20
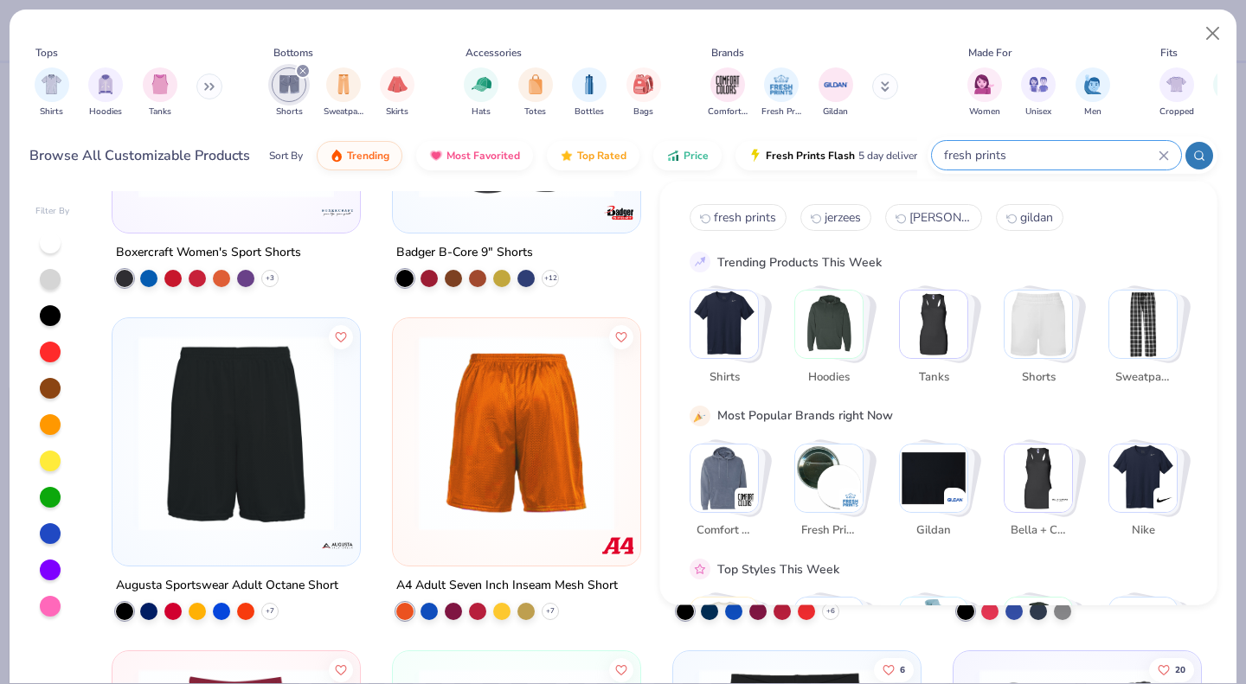
type input "fresh prints"
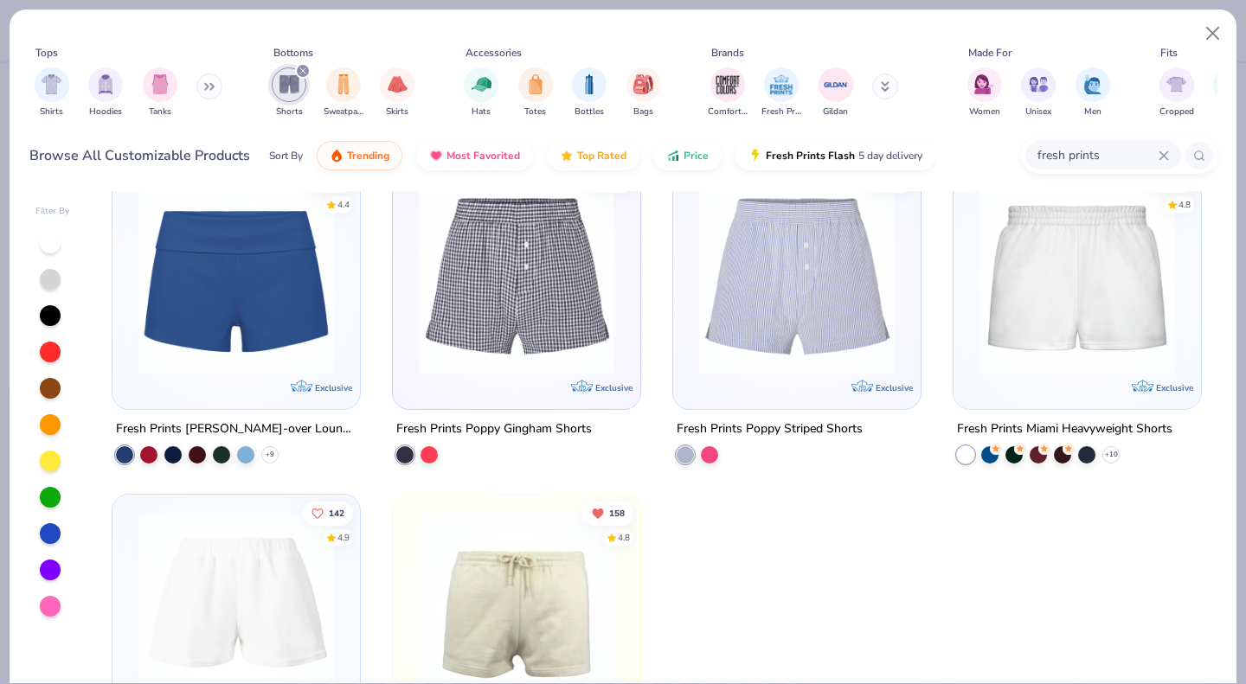
scroll to position [514, 0]
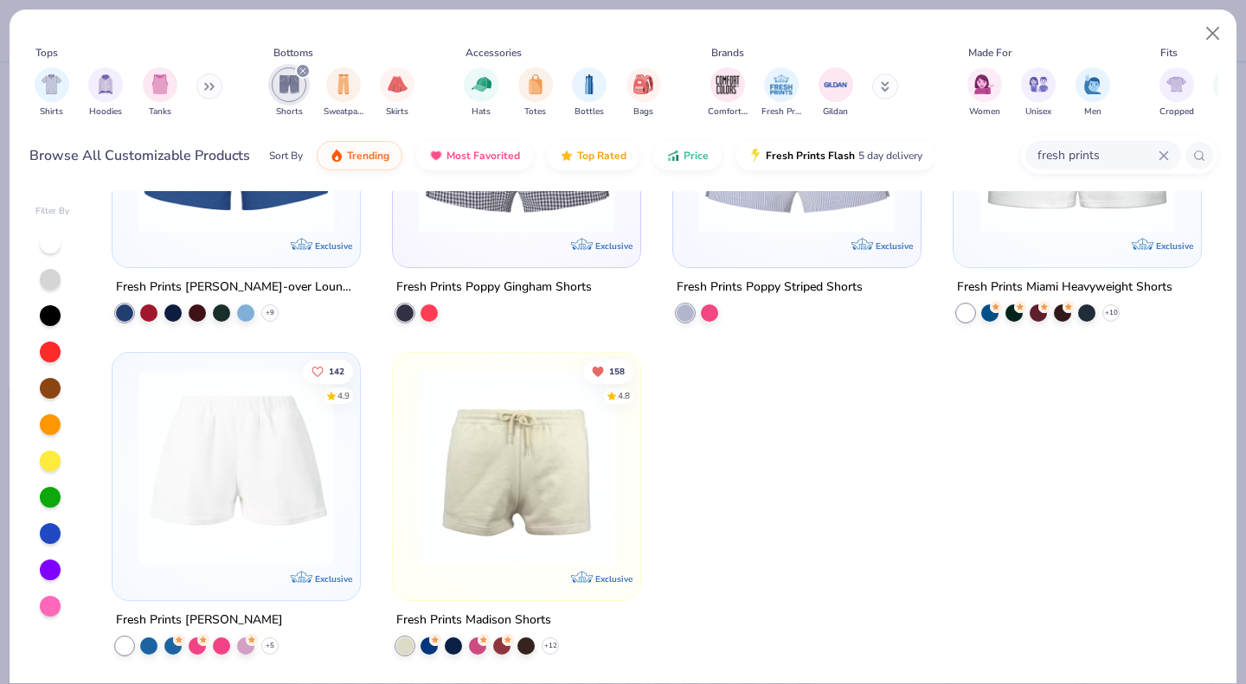
click at [1085, 201] on img at bounding box center [1077, 135] width 213 height 196
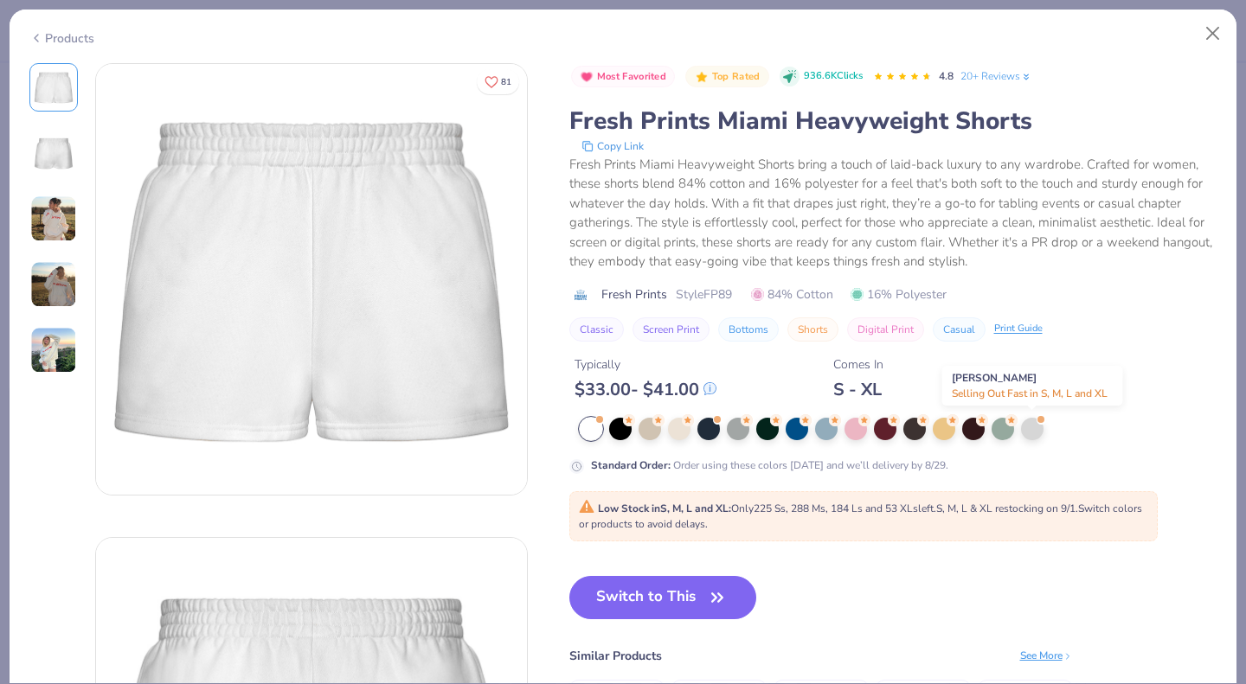
click at [1033, 431] on div at bounding box center [1032, 429] width 22 height 22
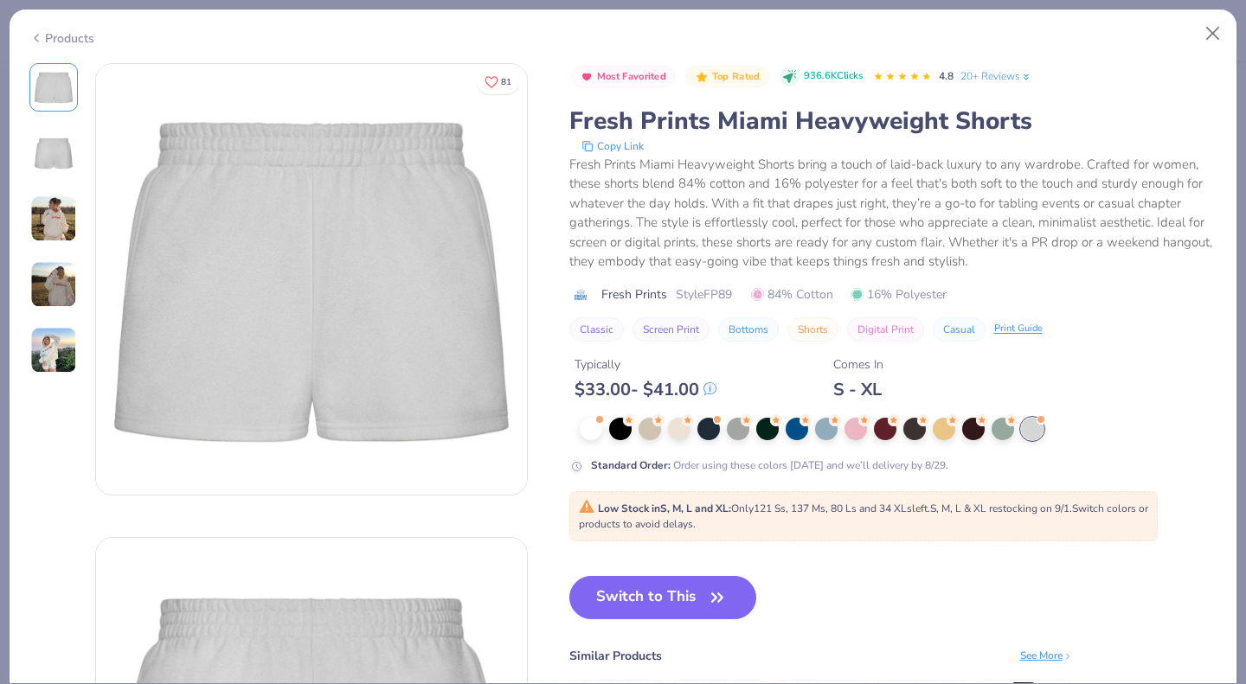
click at [630, 593] on button "Switch to This" at bounding box center [663, 597] width 188 height 43
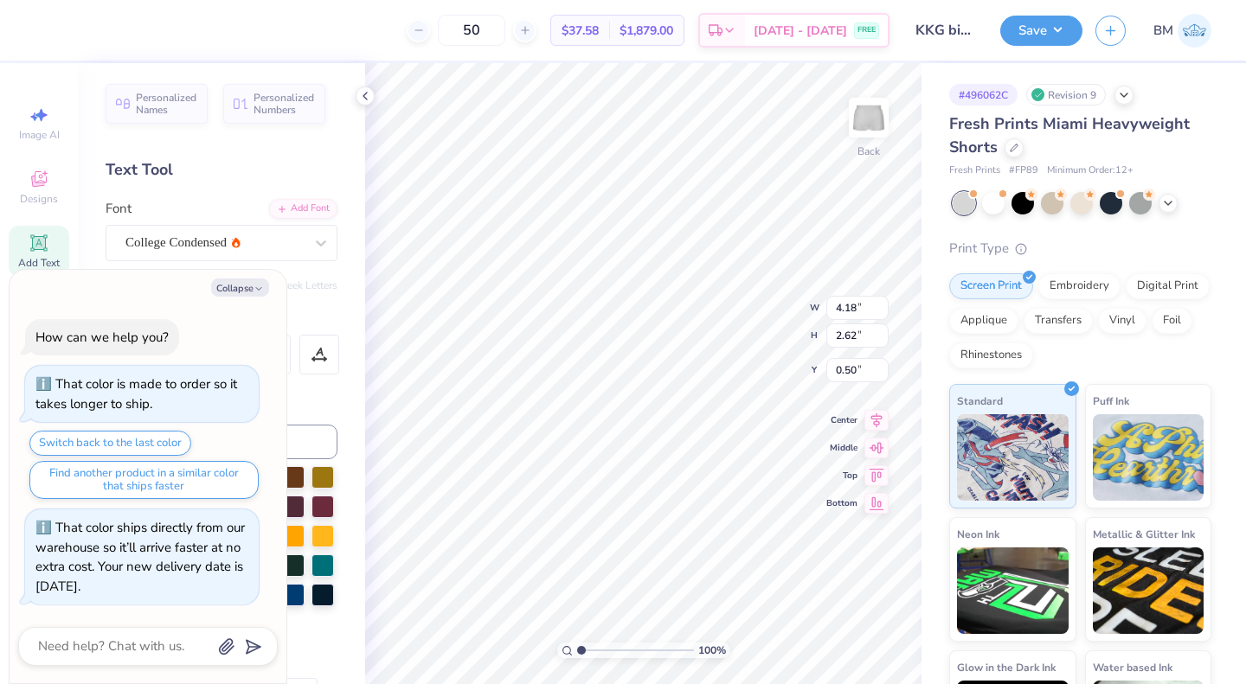
scroll to position [14, 2]
type textarea "x"
type textarea "K"
type textarea "x"
type textarea "KA"
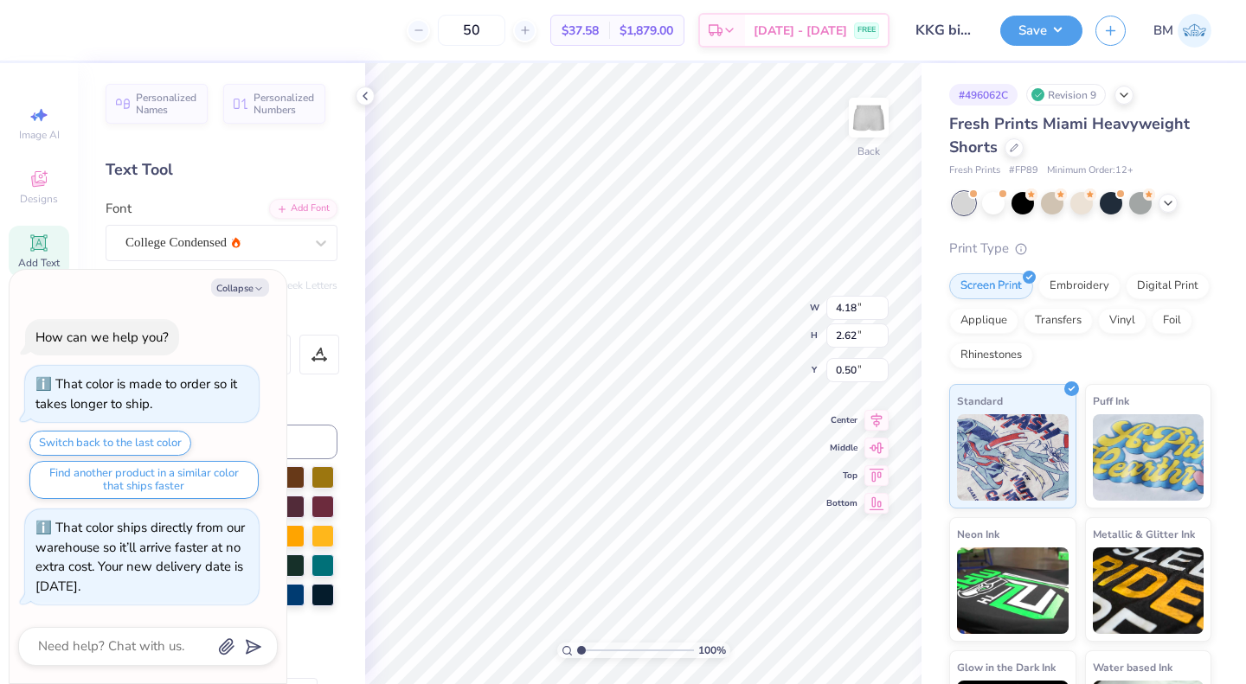
type textarea "x"
type textarea "KAP"
type textarea "x"
type textarea "[PERSON_NAME]"
type textarea "x"
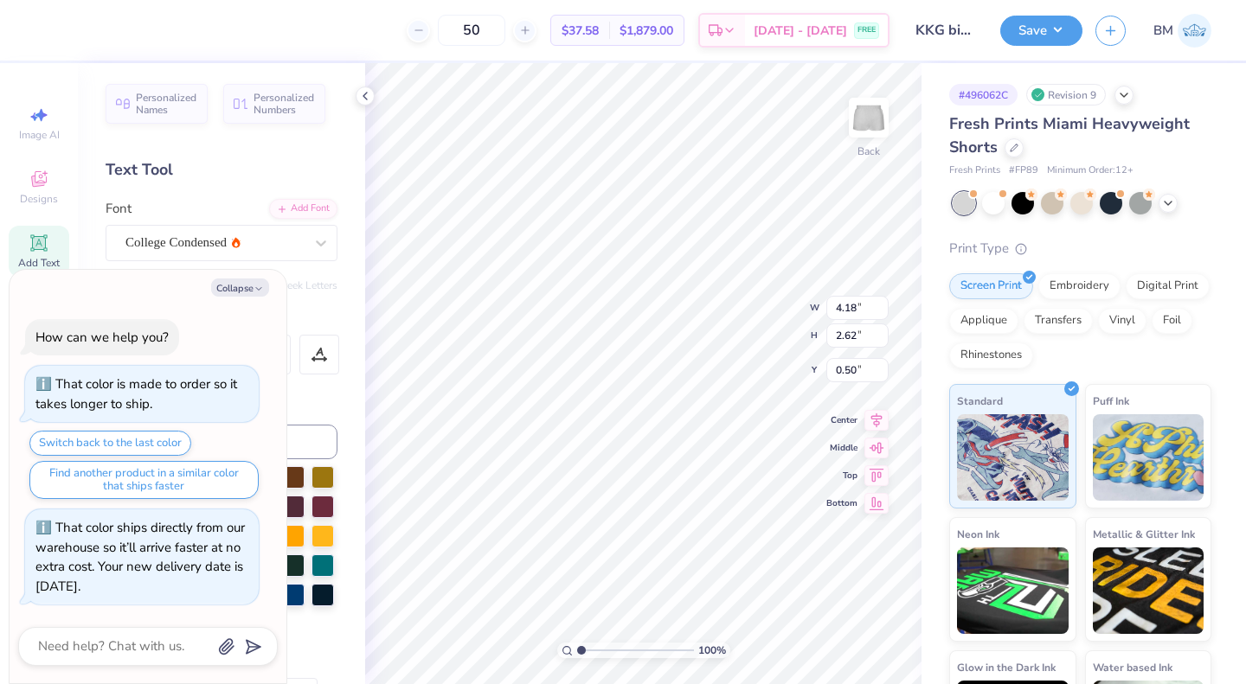
type textarea "KAPPA"
type textarea "x"
type textarea "[US_STATE] AM"
type textarea "x"
type textarea "[US_STATE] AM"
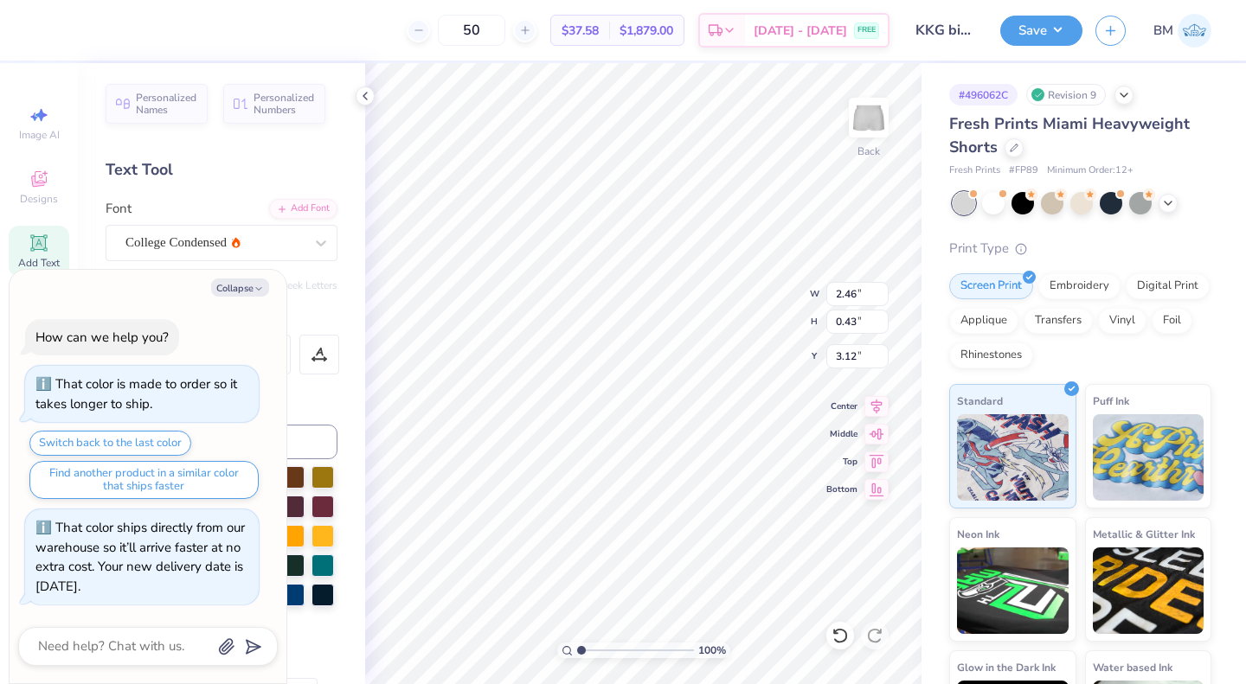
scroll to position [14, 4]
type textarea "x"
type textarea "[US_STATE] A"
type textarea "x"
type textarea "[US_STATE] A"
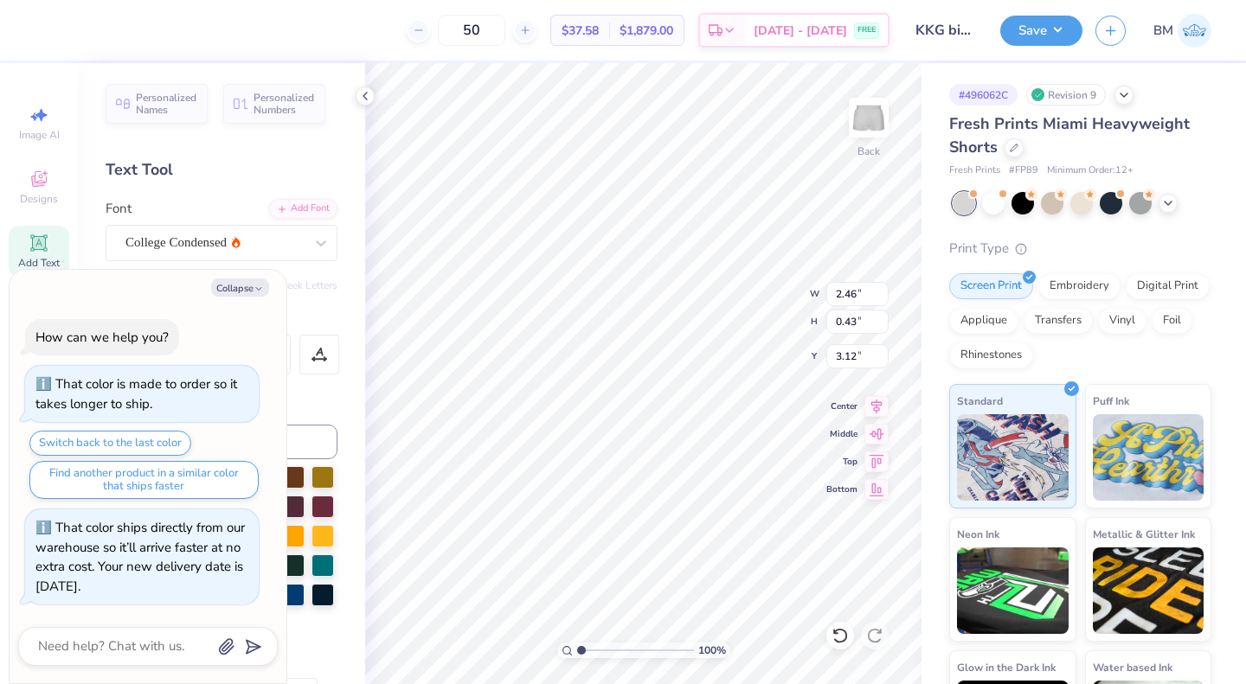
type textarea "x"
type textarea "[US_STATE] A"
type textarea "x"
type textarea "[US_STATE] A"
type textarea "x"
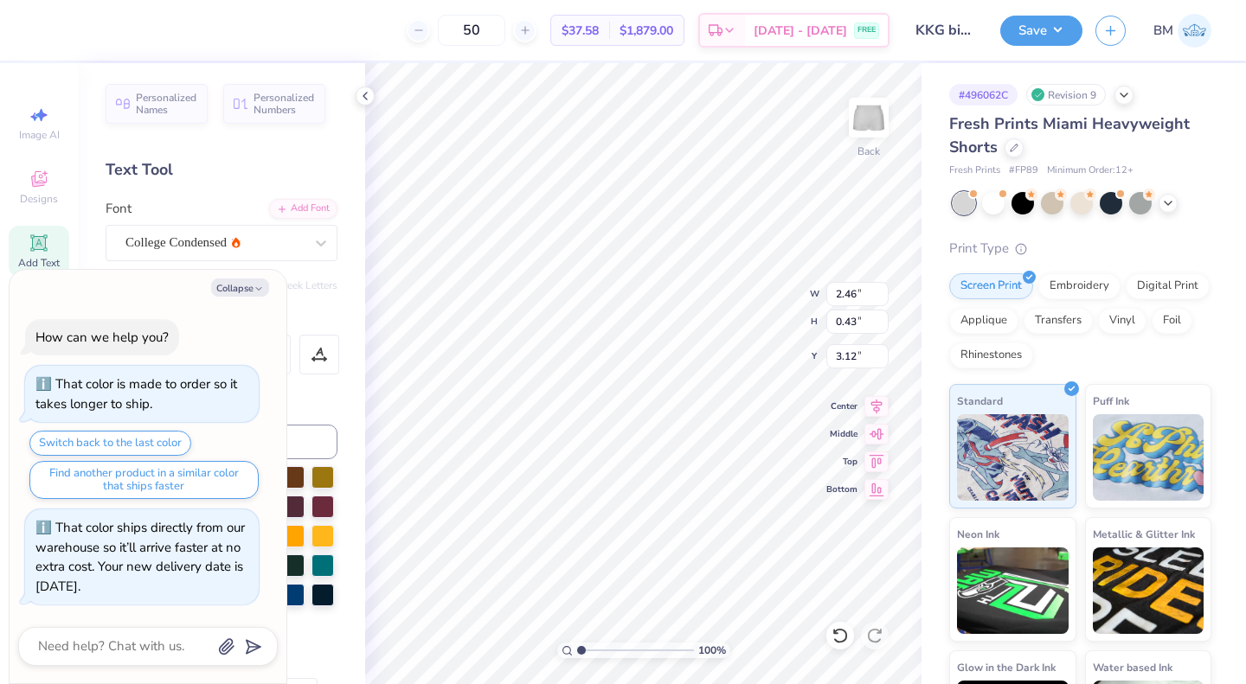
type textarea "[US_STATE] A m"
type textarea "x"
type input "4.60"
type input "1.93"
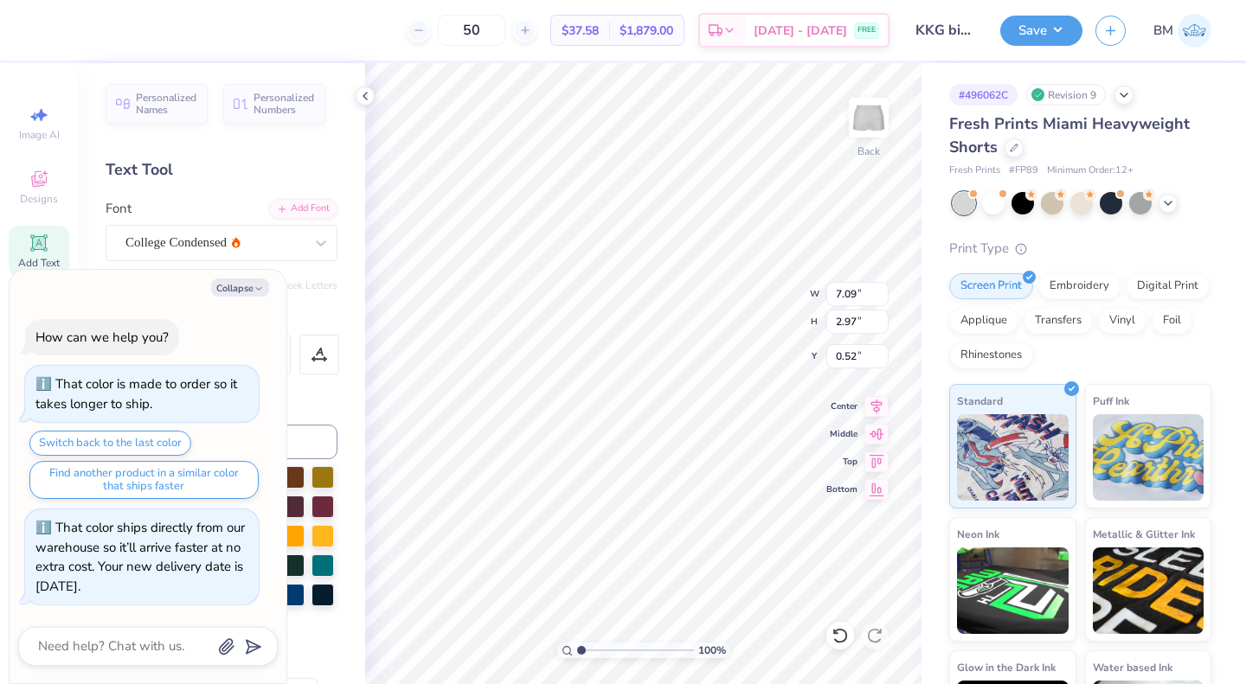
type input "1.56"
type textarea "x"
type input "1.05"
type textarea "x"
type input "2.98"
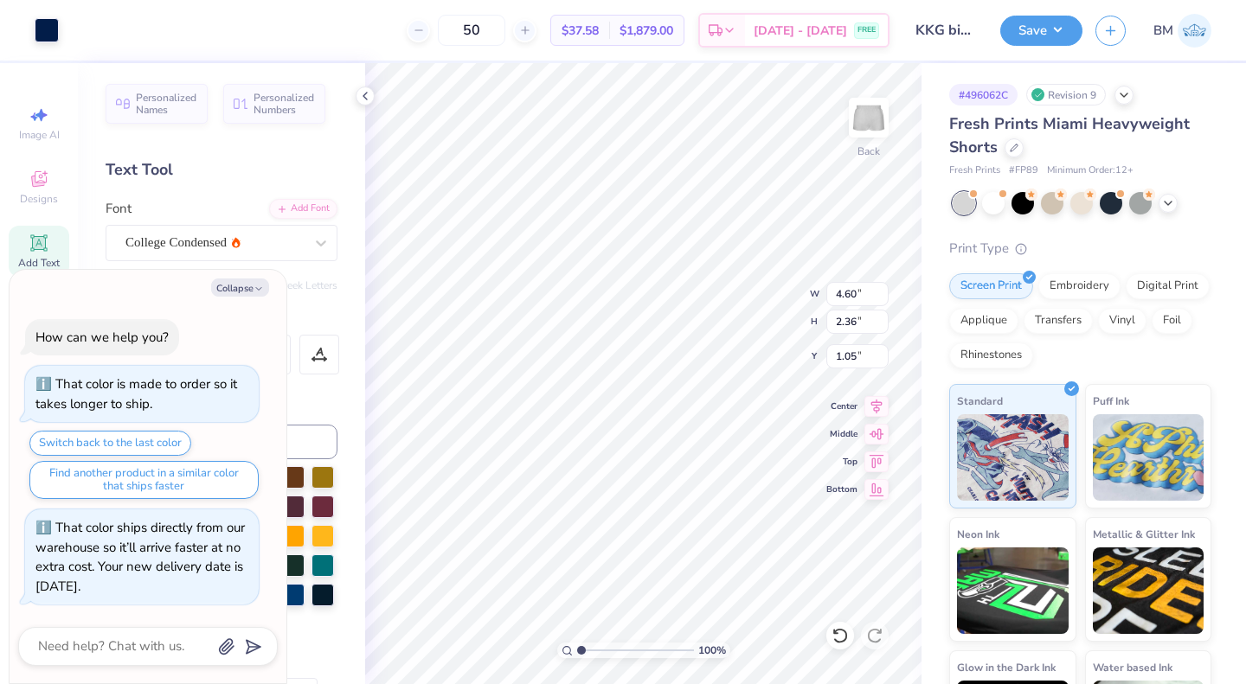
type textarea "x"
type input "6.83"
click at [1035, 30] on button "Save" at bounding box center [1041, 31] width 82 height 30
type textarea "x"
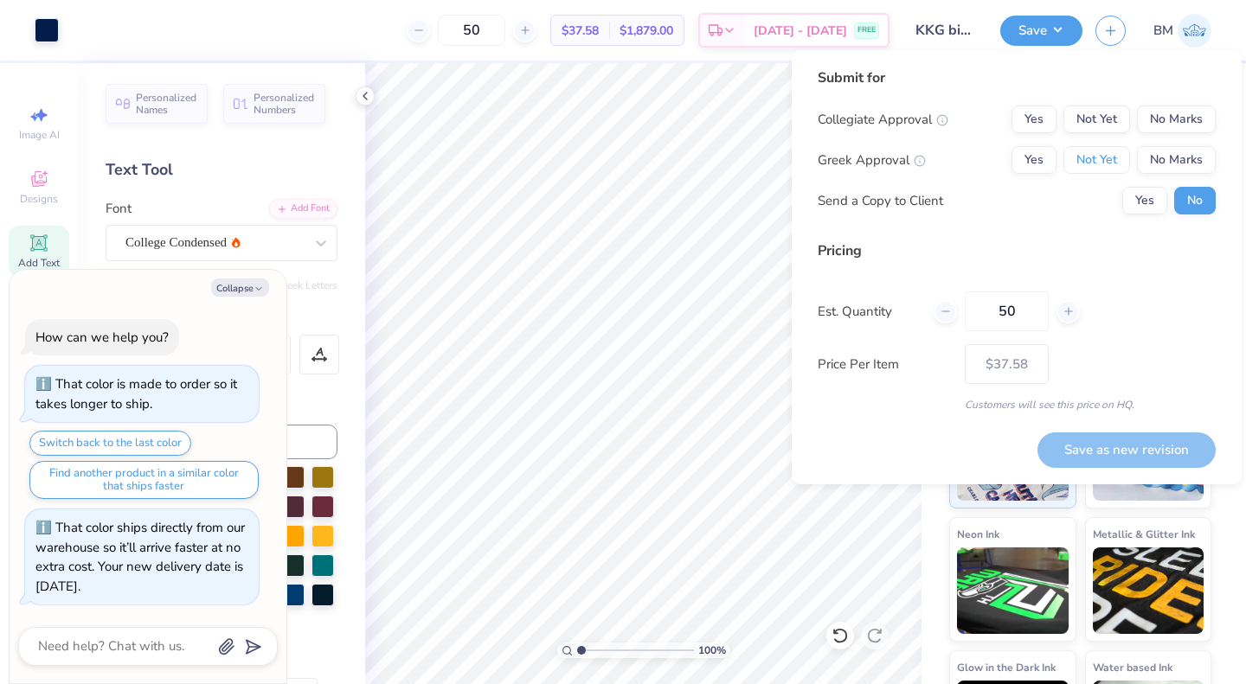
click at [1105, 168] on button "Not Yet" at bounding box center [1096, 160] width 67 height 28
click at [1189, 109] on button "No Marks" at bounding box center [1176, 120] width 79 height 28
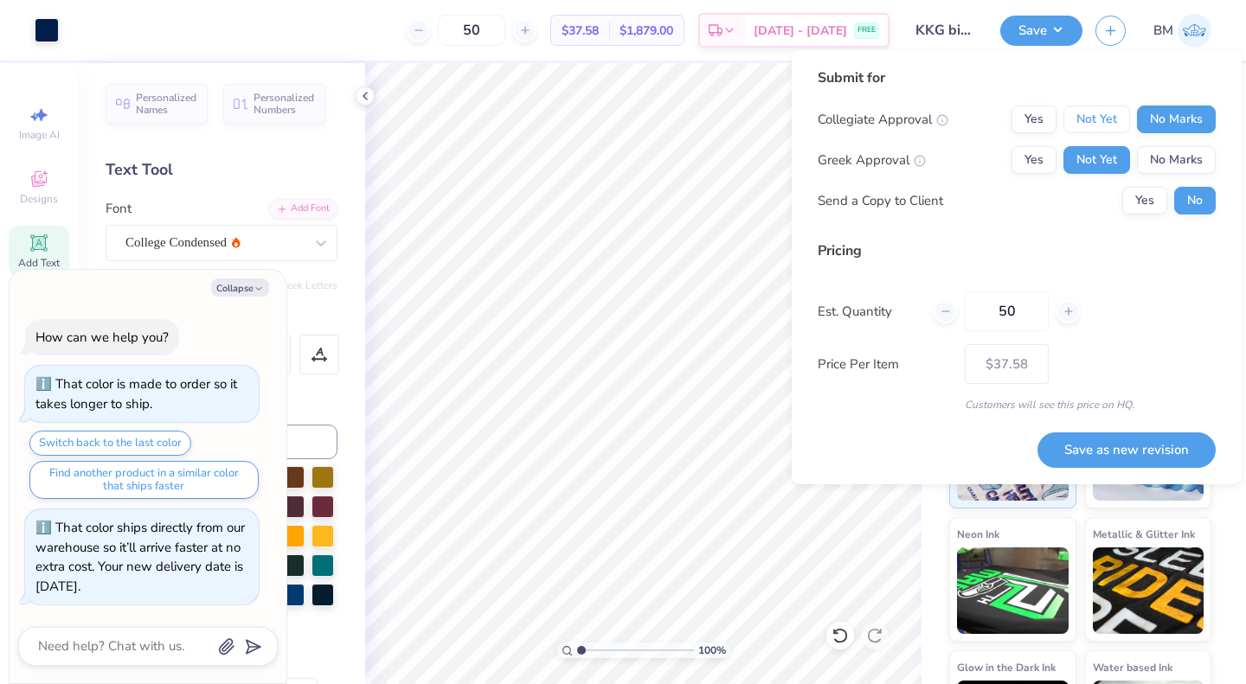
click at [1103, 106] on button "Not Yet" at bounding box center [1096, 120] width 67 height 28
click at [1099, 461] on button "Save as new revision" at bounding box center [1126, 450] width 178 height 35
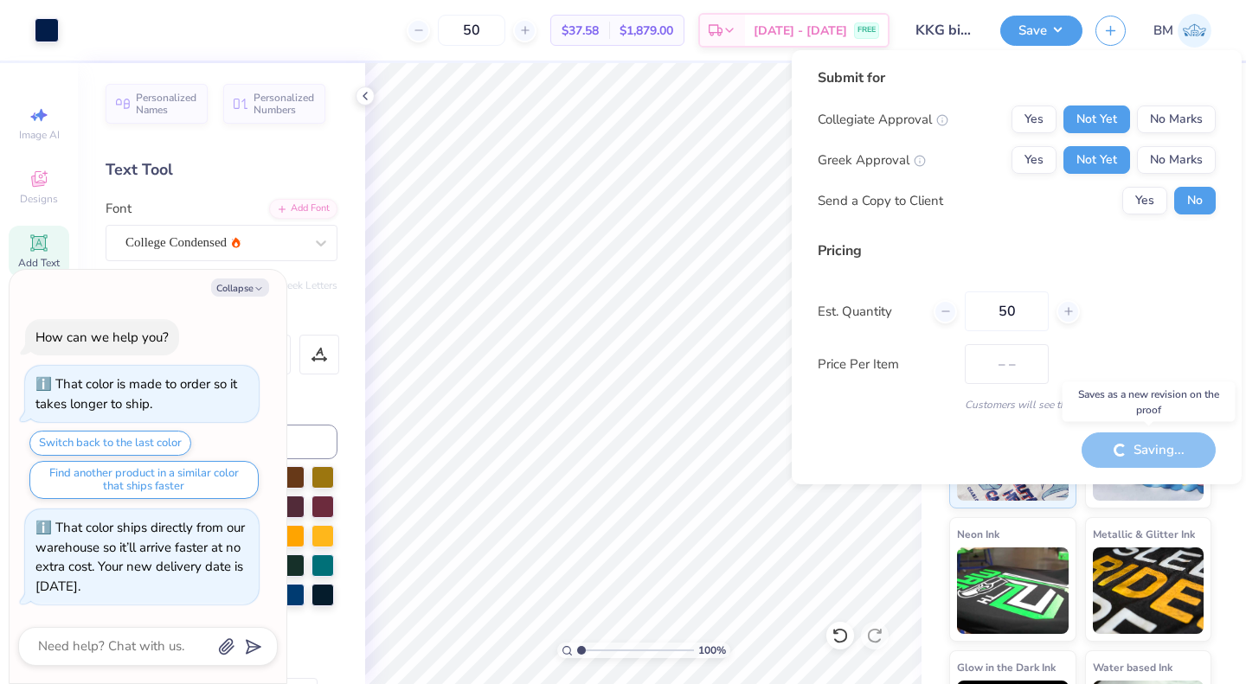
type input "$37.58"
type textarea "x"
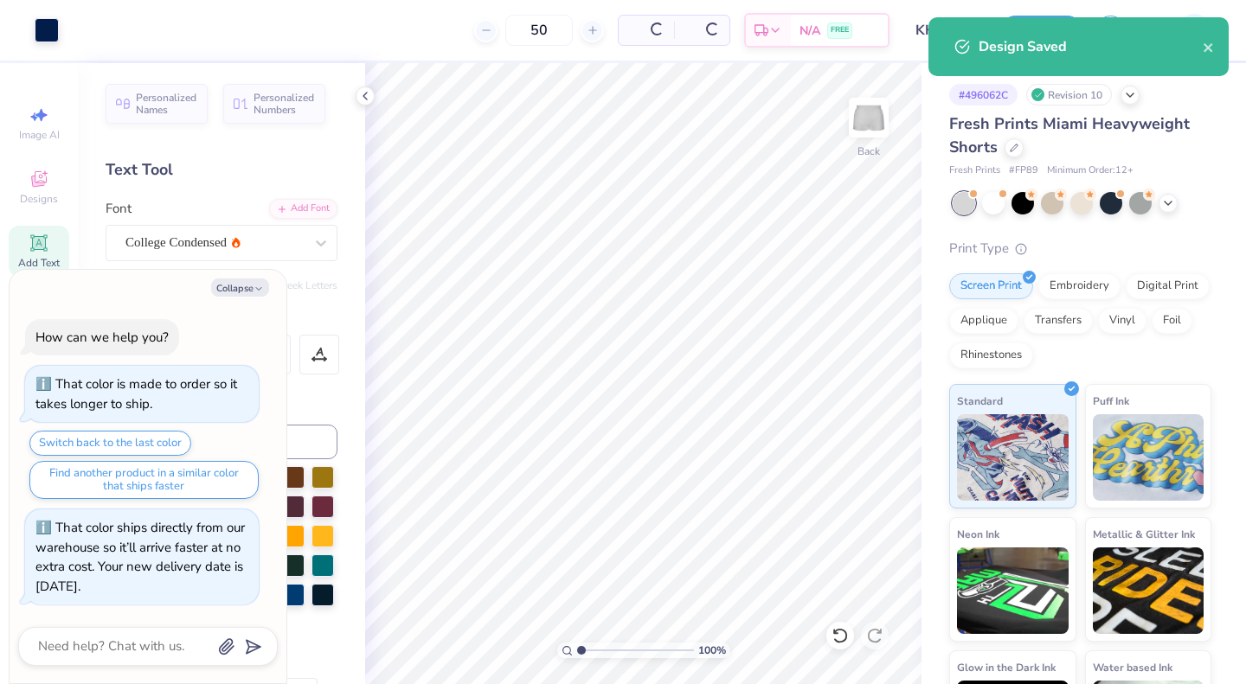
type input "– –"
